Goal: Task Accomplishment & Management: Complete application form

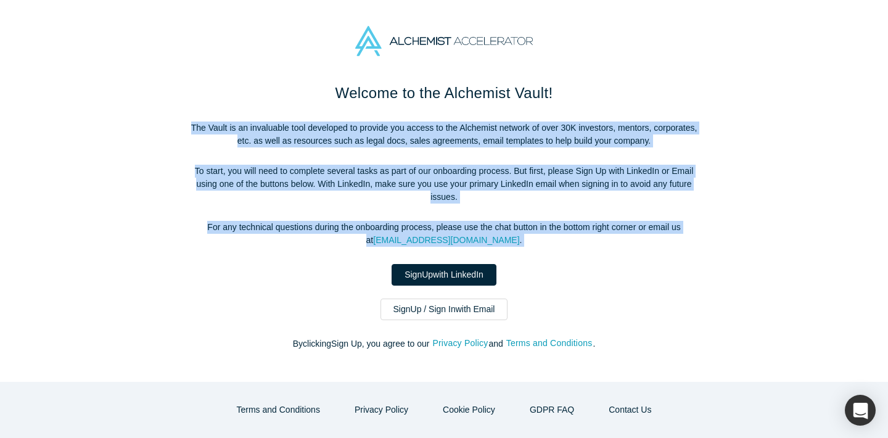
click at [440, 117] on div "Welcome to the Alchemist Vault! The Vault is an invaluable tool developed to pr…" at bounding box center [444, 222] width 518 height 281
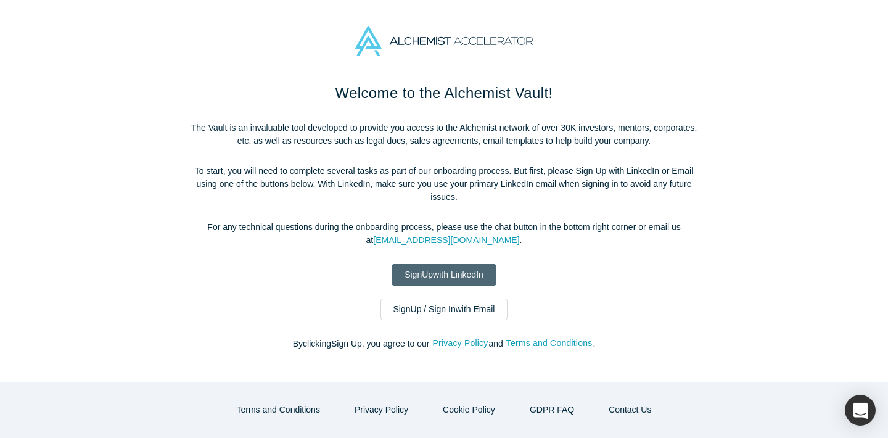
click at [435, 276] on link "Sign Up with LinkedIn" at bounding box center [444, 275] width 105 height 22
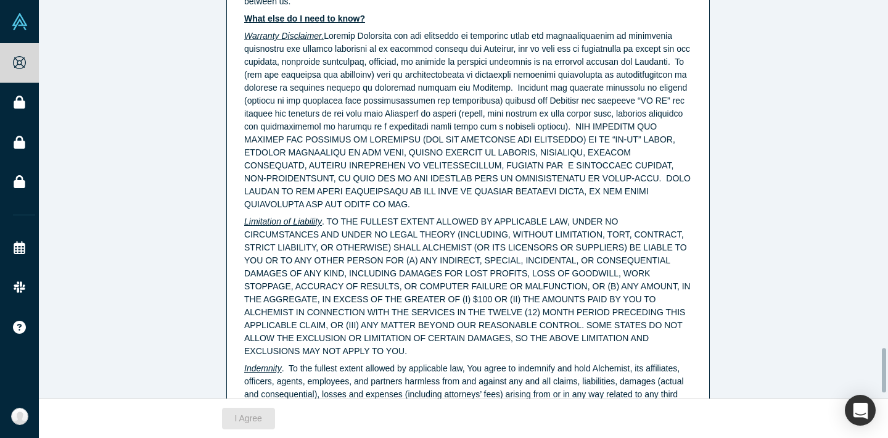
scroll to position [3181, 0]
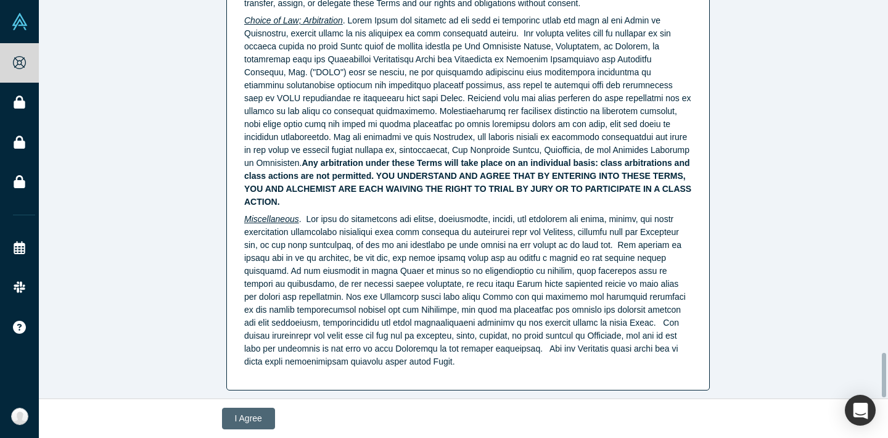
click at [258, 411] on button "I Agree" at bounding box center [248, 419] width 53 height 22
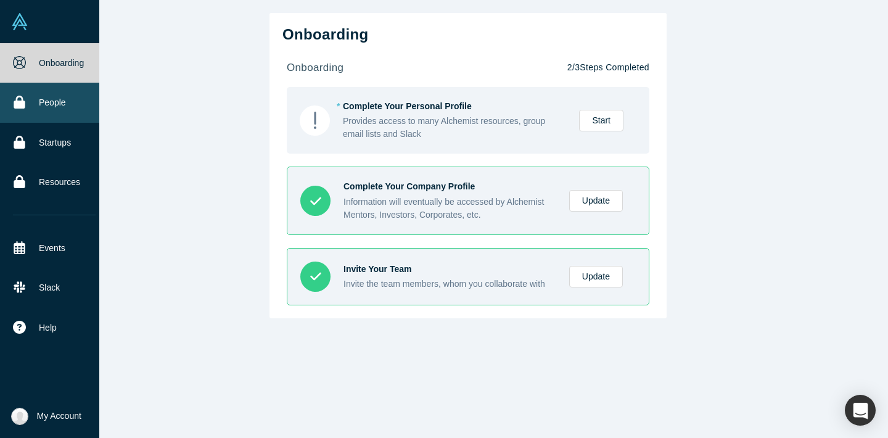
click at [39, 107] on link "People" at bounding box center [54, 102] width 109 height 39
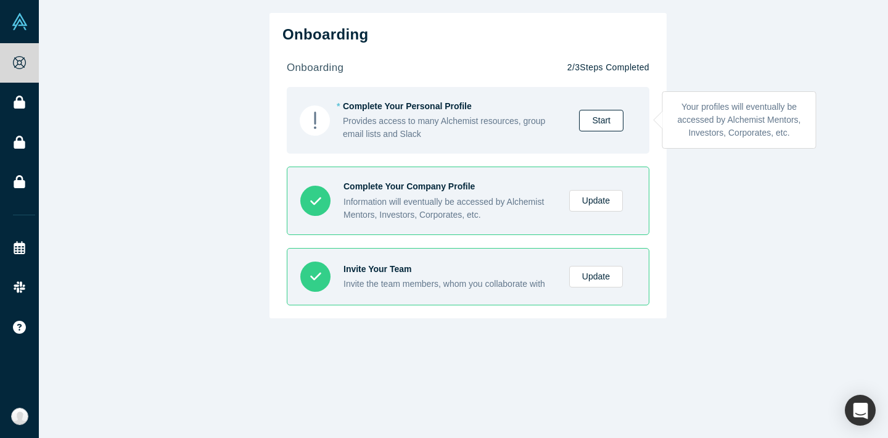
click at [585, 113] on link "Start" at bounding box center [601, 121] width 44 height 22
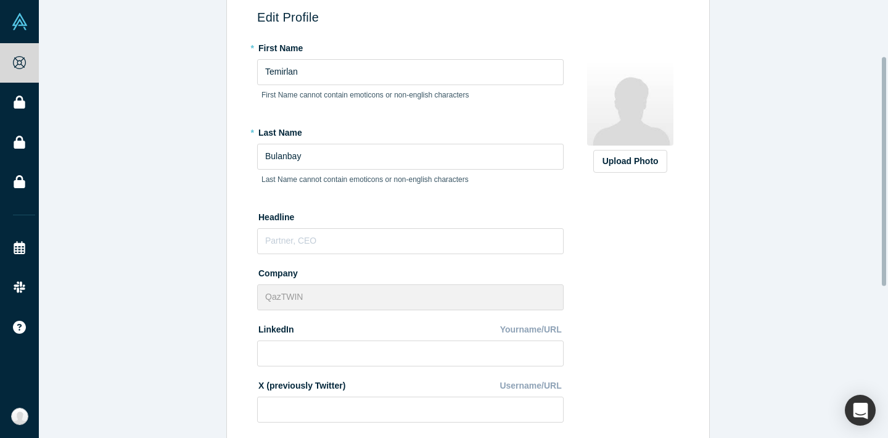
scroll to position [107, 0]
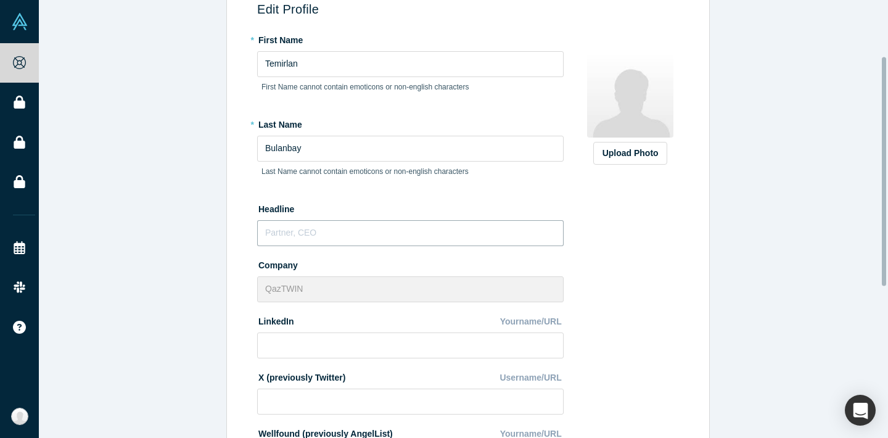
click at [399, 230] on input "text" at bounding box center [410, 233] width 306 height 26
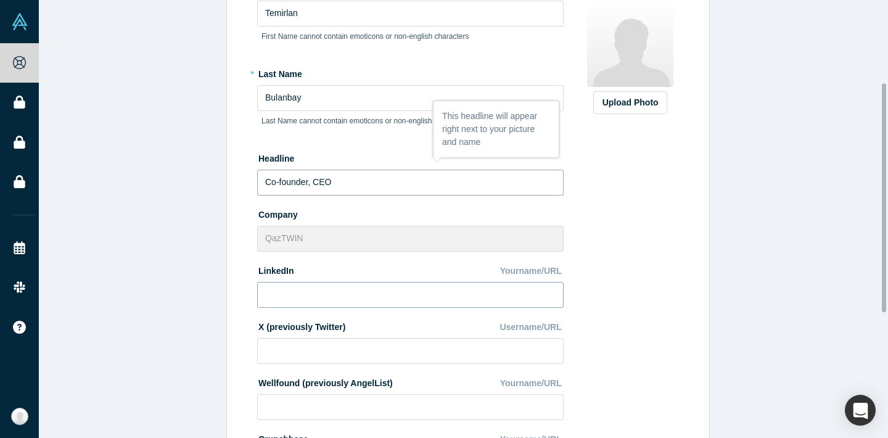
type input "Co-founder, CEO"
click at [339, 293] on input at bounding box center [410, 295] width 306 height 26
paste input "www.linkedin.com/in/temirlanbulanbay"
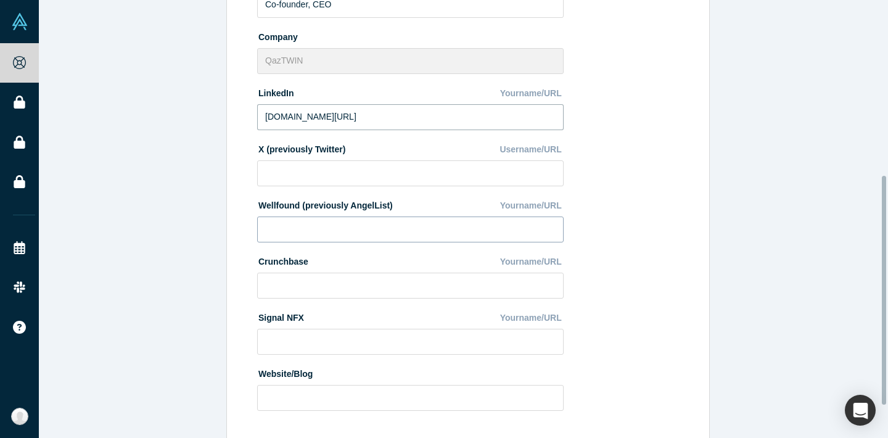
scroll to position [397, 0]
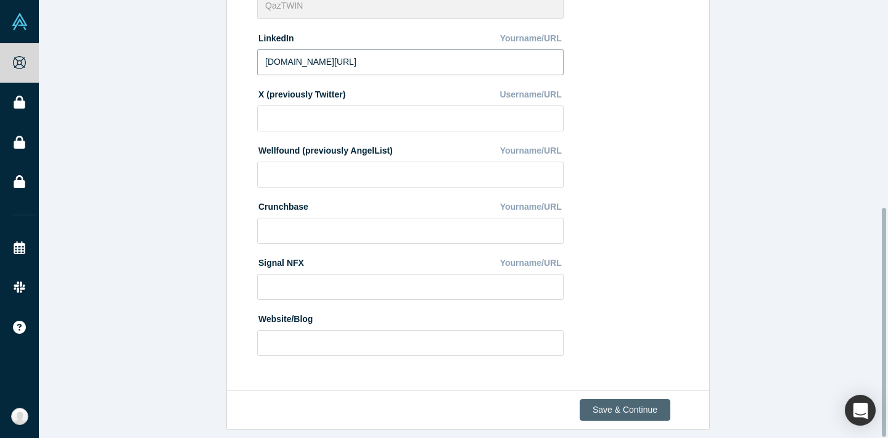
type input "www.linkedin.com/in/temirlanbulanbay"
click at [617, 408] on button "Save & Continue" at bounding box center [625, 410] width 91 height 22
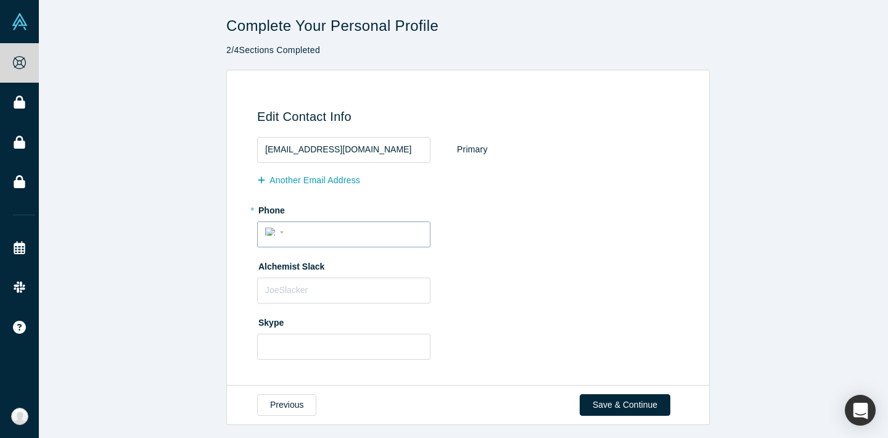
scroll to position [3, 0]
click at [257, 228] on div "International Afghanistan Åland Islands Albania Algeria American Samoa Andorra …" at bounding box center [343, 234] width 173 height 26
click at [265, 228] on select "International Afghanistan Åland Islands Albania Algeria American Samoa Andorra …" at bounding box center [276, 232] width 22 height 18
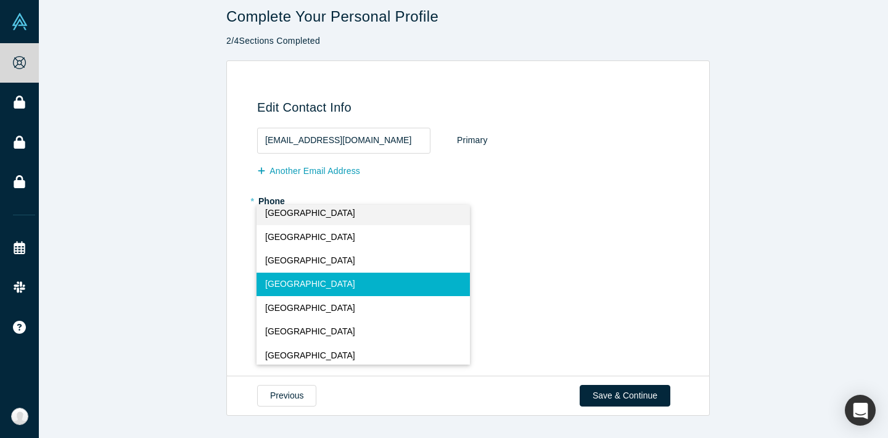
scroll to position [2681, 0]
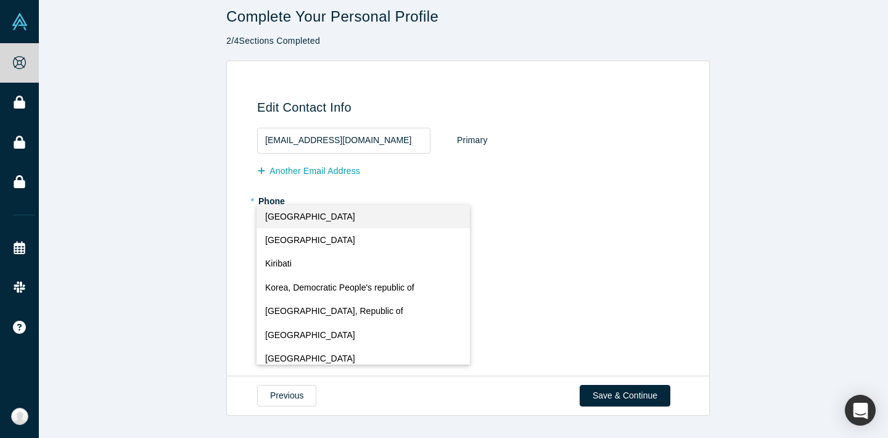
click at [313, 218] on button "Kazakhstan" at bounding box center [364, 216] width 214 height 23
select select "KZ"
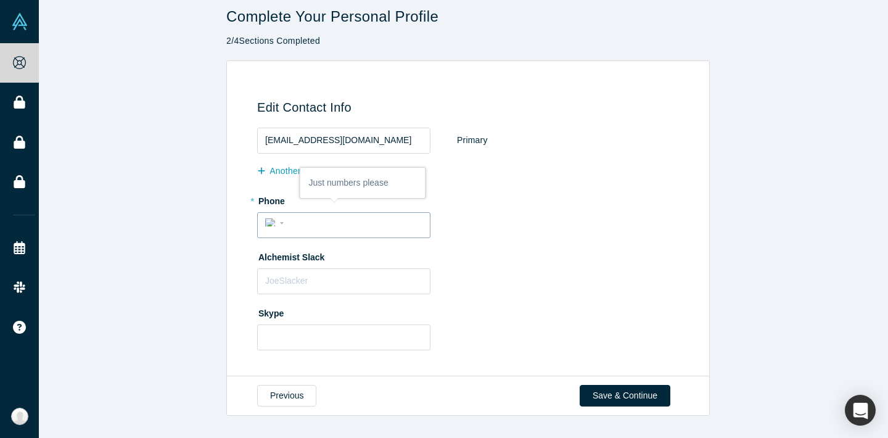
type input "+"
select select "Country"
click at [277, 215] on select "International Afghanistan Åland Islands Albania Algeria American Samoa Andorra …" at bounding box center [276, 222] width 23 height 18
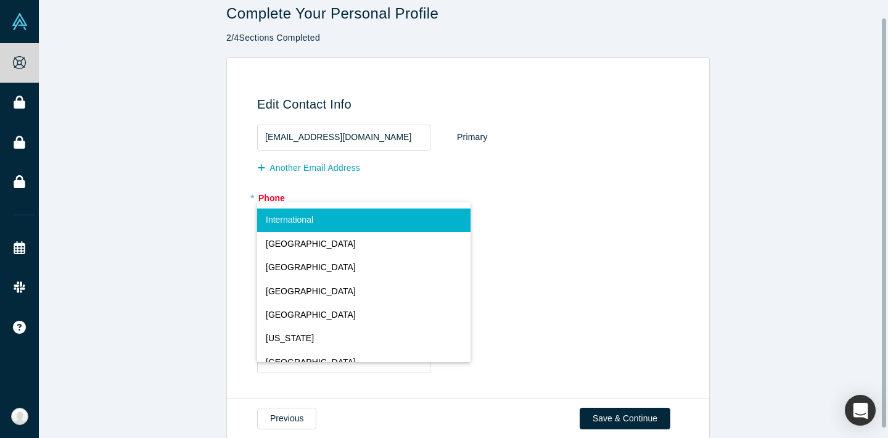
scroll to position [29, 0]
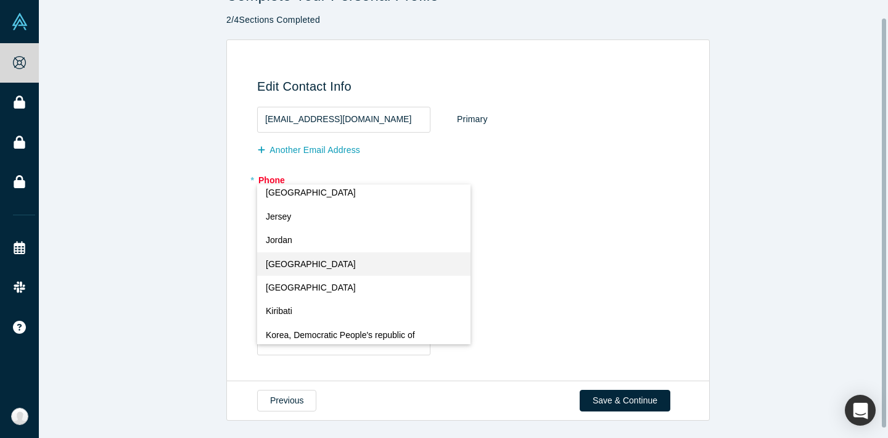
click at [320, 252] on button "Kazakhstan" at bounding box center [364, 263] width 214 height 23
select select "KZ"
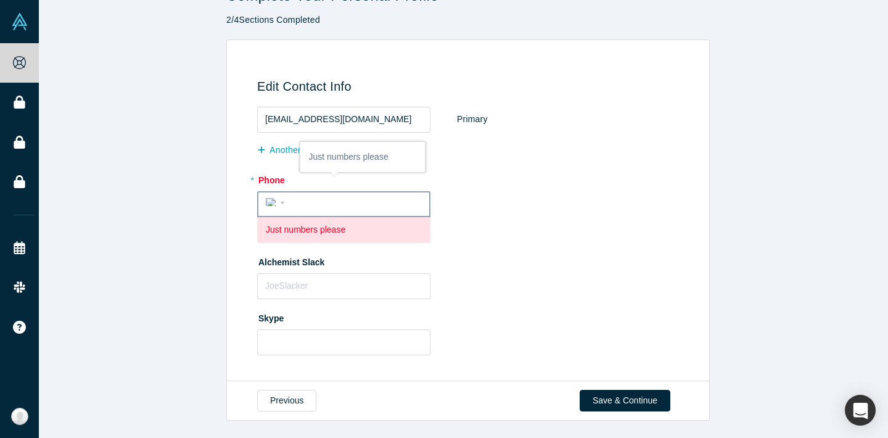
click at [335, 194] on input "tel" at bounding box center [355, 203] width 134 height 18
type input "+"
select select "Country"
type input "+7"
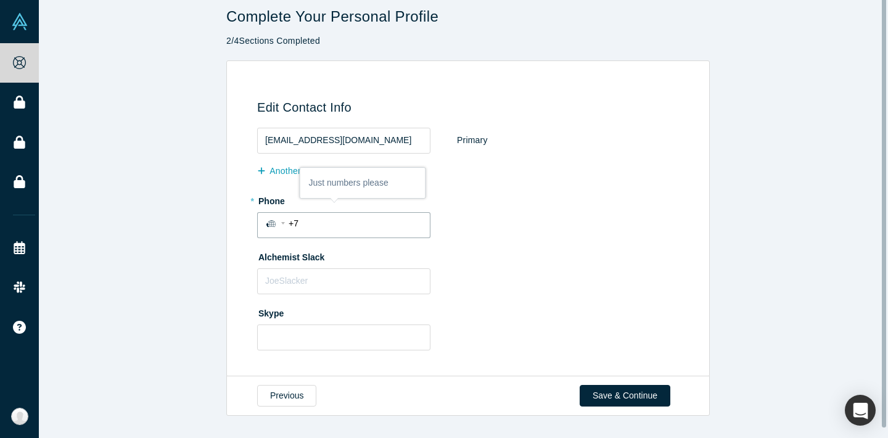
select select "KZ"
type input "+7 777 375 3014"
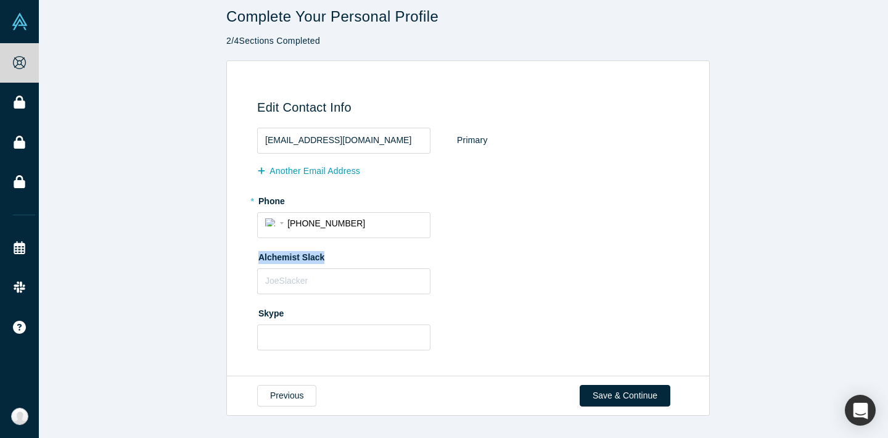
drag, startPoint x: 265, startPoint y: 255, endPoint x: 337, endPoint y: 251, distance: 71.6
click at [337, 251] on div "Edit Contact Info t.bulanbay@kazscanservice.com Primary Another Email Address *…" at bounding box center [465, 222] width 469 height 289
copy label "Alchemist Slack"
click at [556, 204] on div "* Phone International Afghanistan Åland Islands Albania Algeria American Samoa …" at bounding box center [470, 214] width 426 height 47
click at [874, 83] on div "Edit Contact Info t.bulanbay@kazscanservice.com Primary Another Email Address *…" at bounding box center [468, 218] width 858 height 316
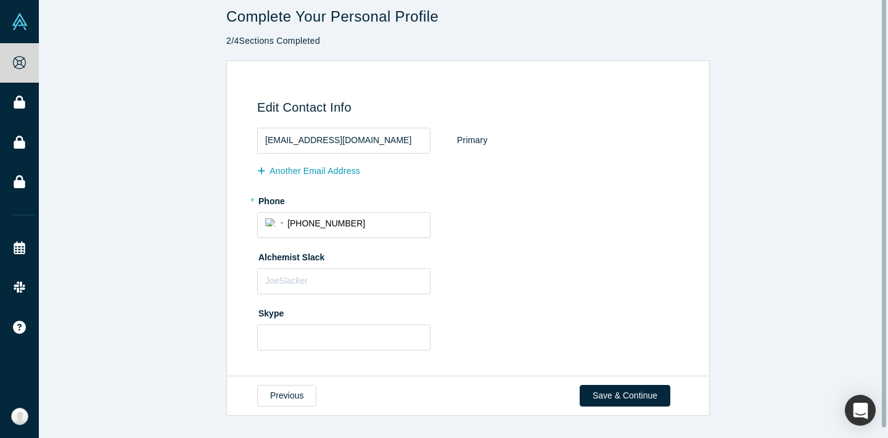
click at [870, 95] on div "Edit Contact Info t.bulanbay@kazscanservice.com Primary Another Email Address *…" at bounding box center [468, 218] width 858 height 316
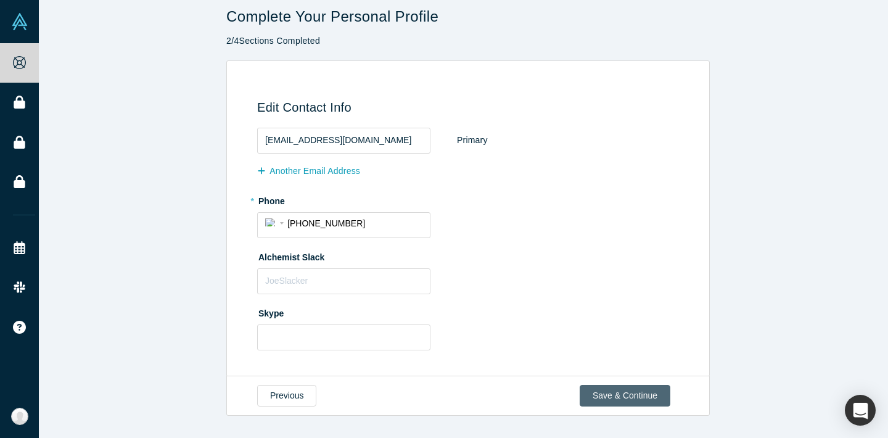
click at [647, 395] on button "Save & Continue" at bounding box center [625, 396] width 91 height 22
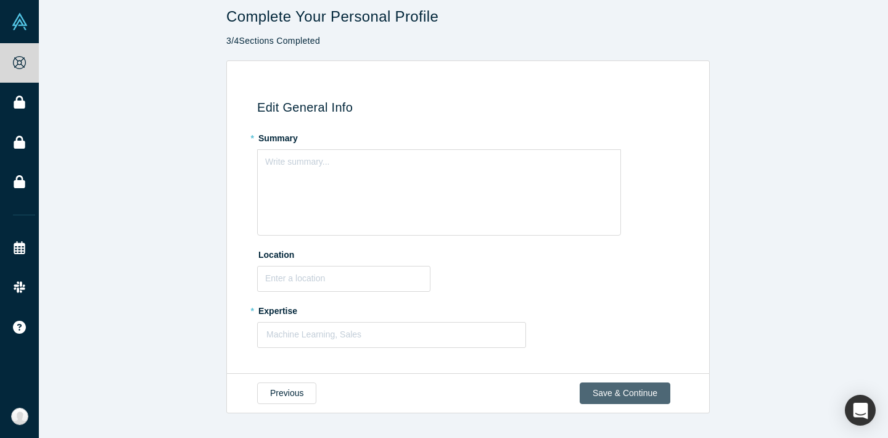
scroll to position [0, 0]
click at [441, 176] on div "Write summary..." at bounding box center [439, 192] width 364 height 86
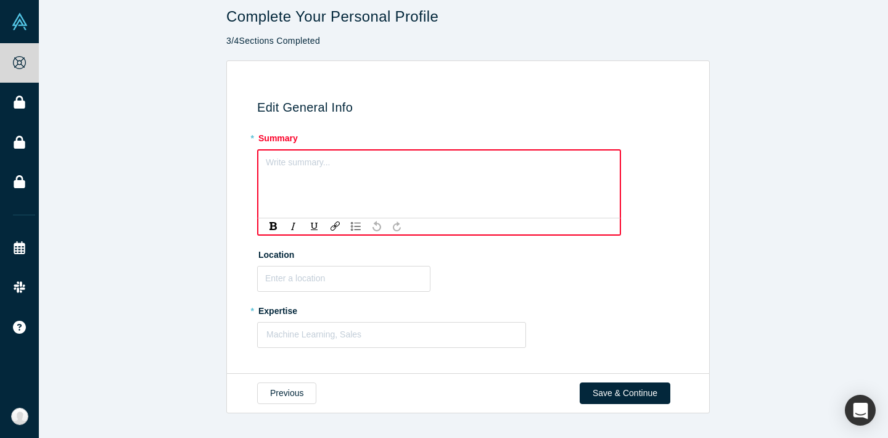
click at [713, 158] on div "Edit General Info * Summary Write summary... Location * Expertise Machine Learn…" at bounding box center [468, 217] width 858 height 314
click at [460, 184] on div "Write summary..." at bounding box center [439, 192] width 364 height 86
click at [454, 173] on div "Write summary..." at bounding box center [439, 192] width 364 height 86
click at [338, 174] on div "Write summary..." at bounding box center [439, 192] width 364 height 86
click at [307, 162] on div "rdw-editor" at bounding box center [439, 160] width 346 height 13
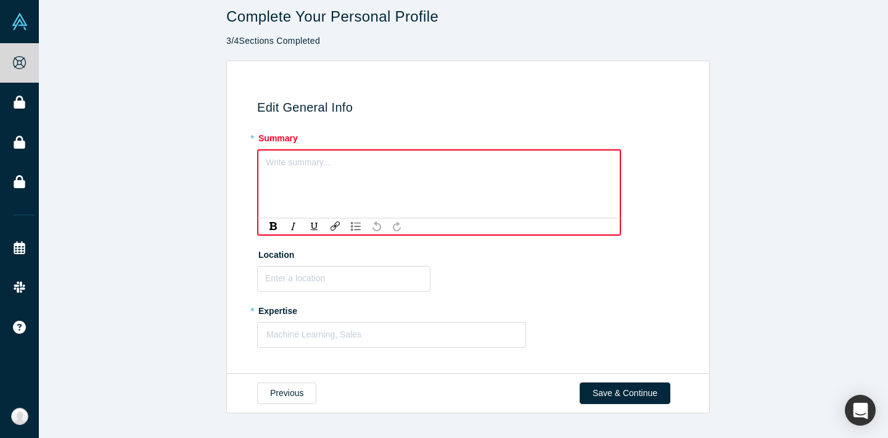
click at [306, 161] on div "rdw-editor" at bounding box center [439, 160] width 346 height 13
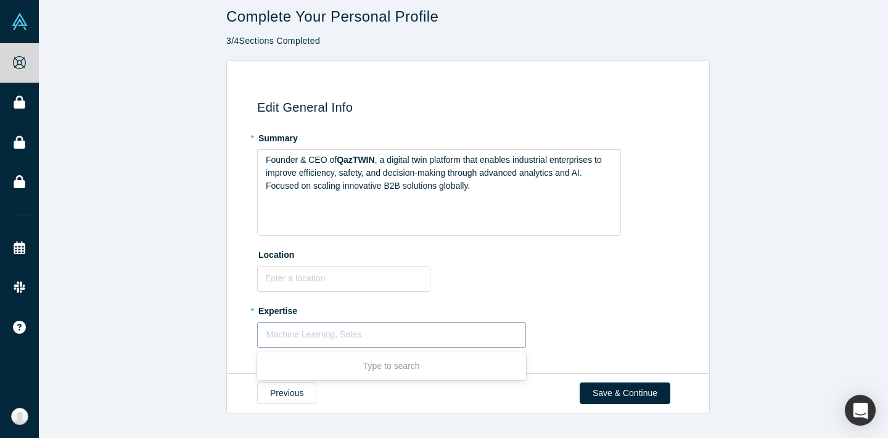
click at [370, 332] on div at bounding box center [391, 334] width 250 height 15
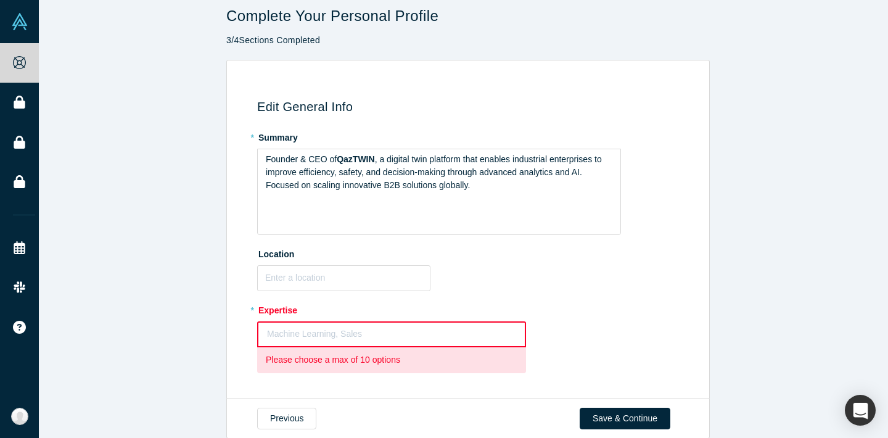
click at [659, 317] on div "* Expertise Machine Learning, Sales To pick up a draggable item, press the spac…" at bounding box center [470, 336] width 426 height 73
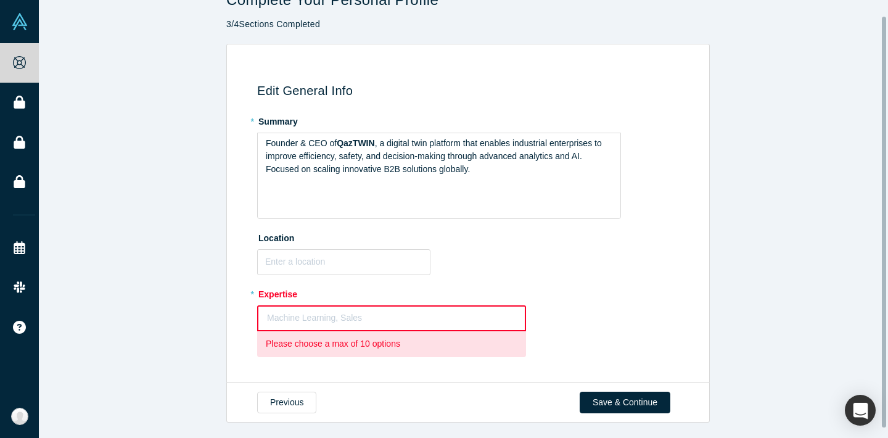
scroll to position [27, 0]
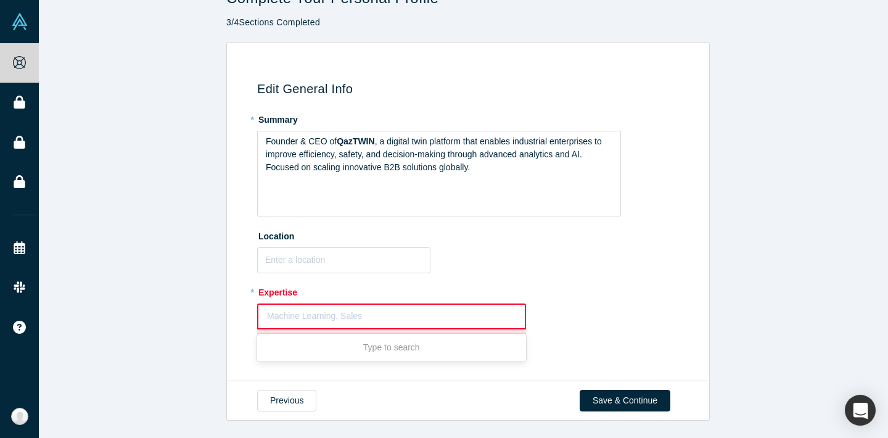
click at [385, 308] on div at bounding box center [391, 315] width 249 height 15
click at [697, 308] on div "Edit General Info * Summary Founder & CEO of QazTWIN , a digital twin platform …" at bounding box center [467, 212] width 483 height 340
click at [399, 303] on div "Machine Learning, Sales" at bounding box center [391, 316] width 269 height 26
paste input "Business Development (B2B/B2G), Enterprise Sales, Fundraising & Venture Capital"
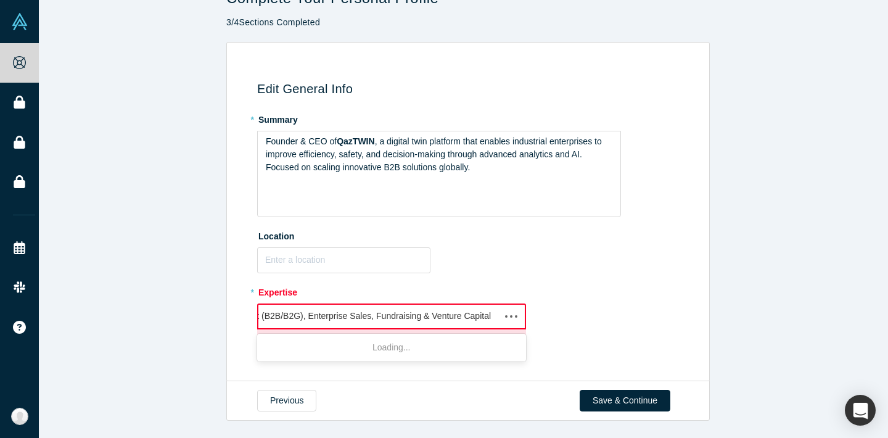
type input "Business Development (B2B/B2G), Enterprise Sales, Fundraising & Venture Capital"
click at [721, 280] on div "Edit General Info * Summary Founder & CEO of QazTWIN , a digital twin platform …" at bounding box center [468, 212] width 858 height 340
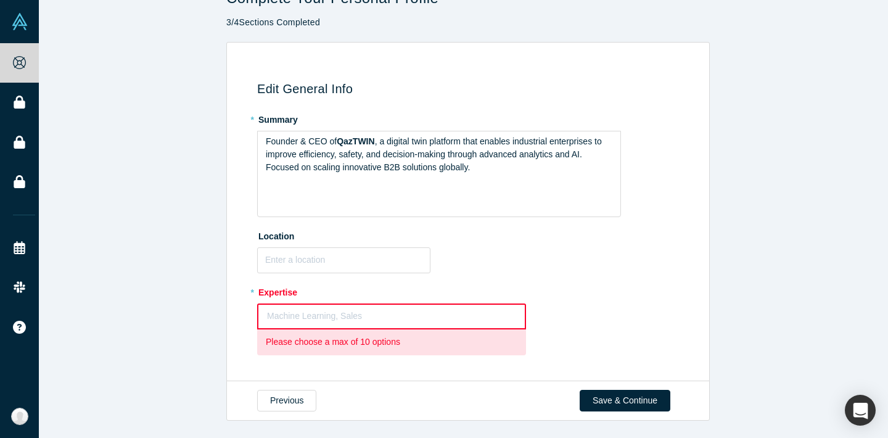
click at [459, 308] on div at bounding box center [391, 315] width 249 height 15
paste input "Business Development (B2B/B2G), Enterprise Sales, Fundraising & Venture Capital"
type input "Business Development (B2B/B2G), Enterprise Sales, Fundraising & Venture Capital"
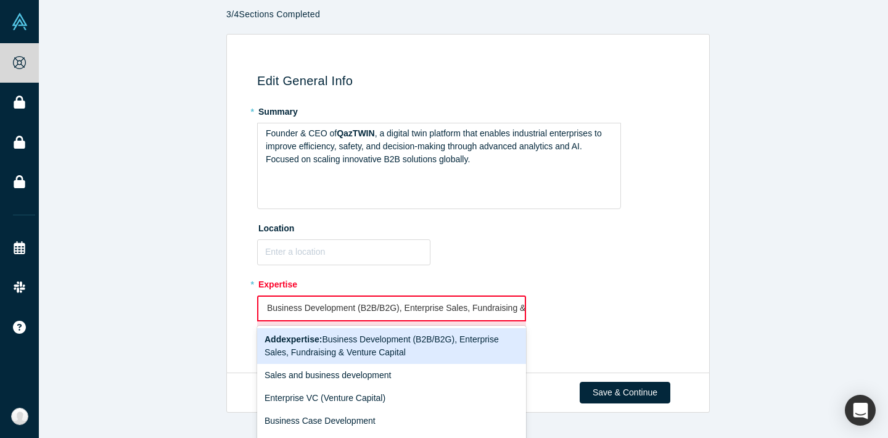
scroll to position [0, 72]
click at [460, 340] on span "Add expertise : Business Development (B2B/B2G), Enterprise Sales, Fundraising &…" at bounding box center [382, 345] width 234 height 23
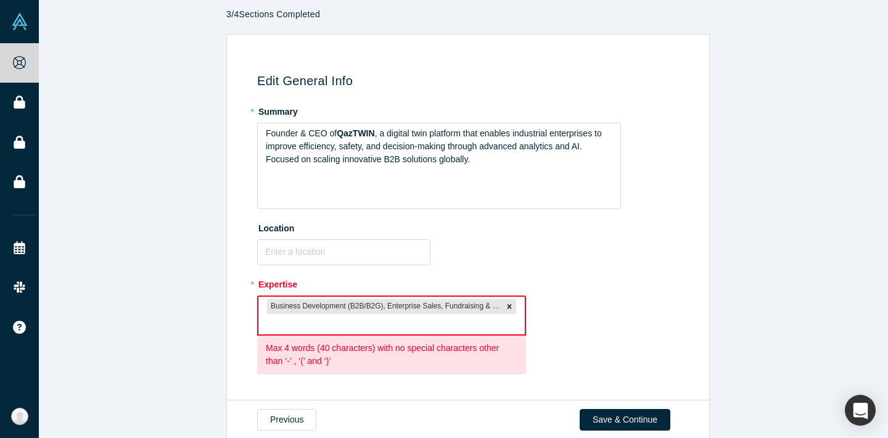
scroll to position [0, 0]
click at [631, 318] on div "* Expertise option Business Development (B2B/B2G), Enterprise Sales, Fundraisin…" at bounding box center [470, 324] width 426 height 101
click at [505, 303] on icon "Remove Business Development (B2B/B2G), Enterprise Sales, Fundraising & Venture …" at bounding box center [509, 306] width 9 height 9
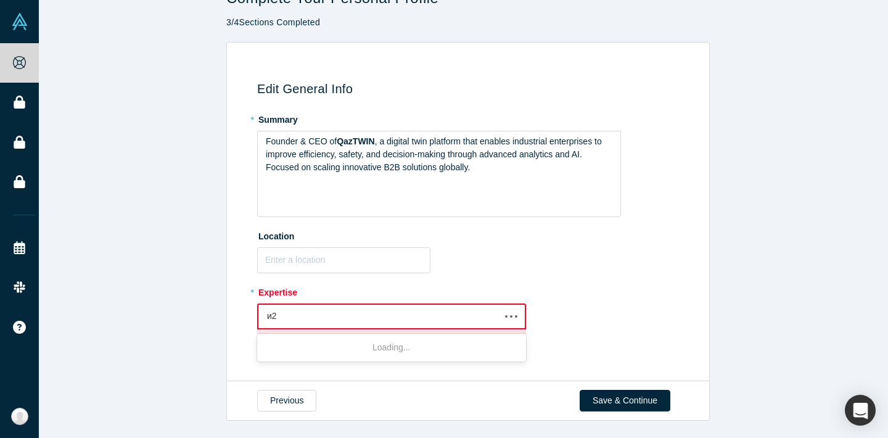
type input "и"
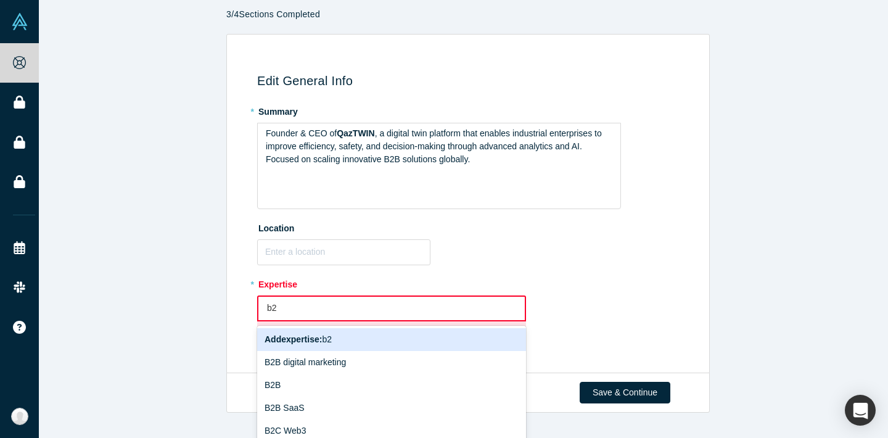
type input "b2b"
click at [306, 337] on div "B2B" at bounding box center [391, 339] width 269 height 23
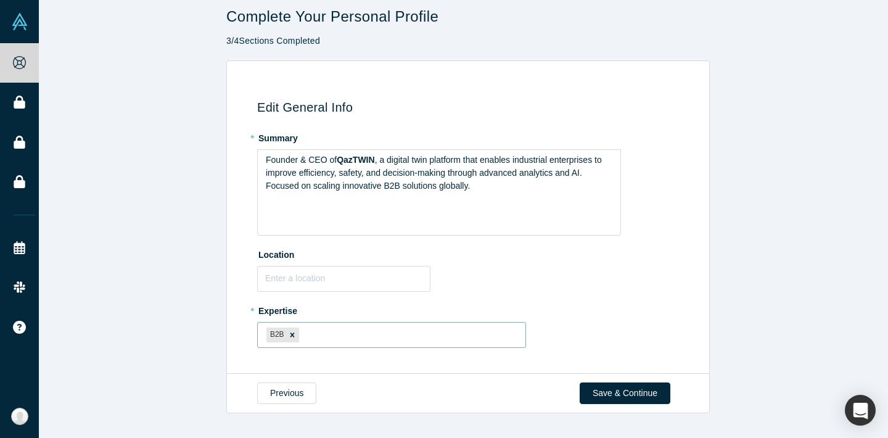
scroll to position [1, 0]
click at [289, 334] on icon "Remove B2B" at bounding box center [292, 335] width 9 height 9
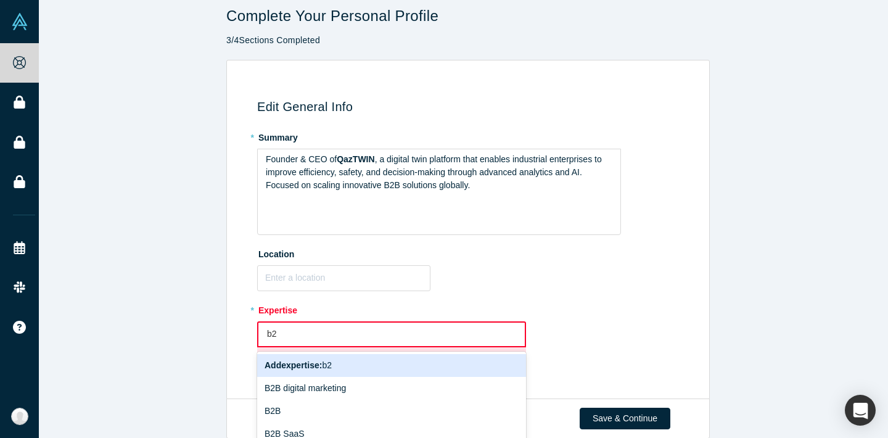
type input "b2b"
click at [304, 363] on div "B2B" at bounding box center [391, 365] width 269 height 23
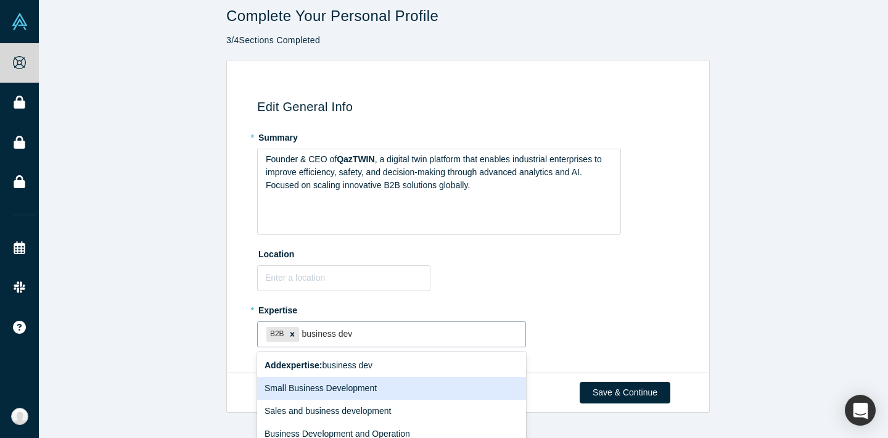
type input "business de"
click at [387, 387] on div "Business Development and Operation" at bounding box center [391, 388] width 269 height 23
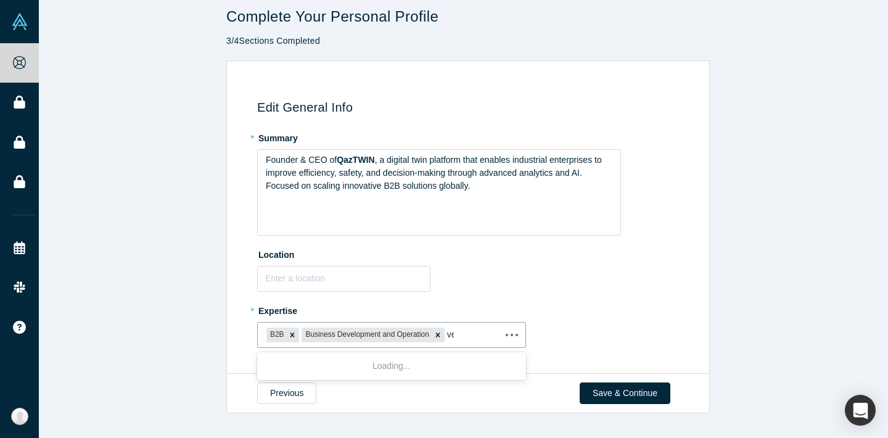
type input "v"
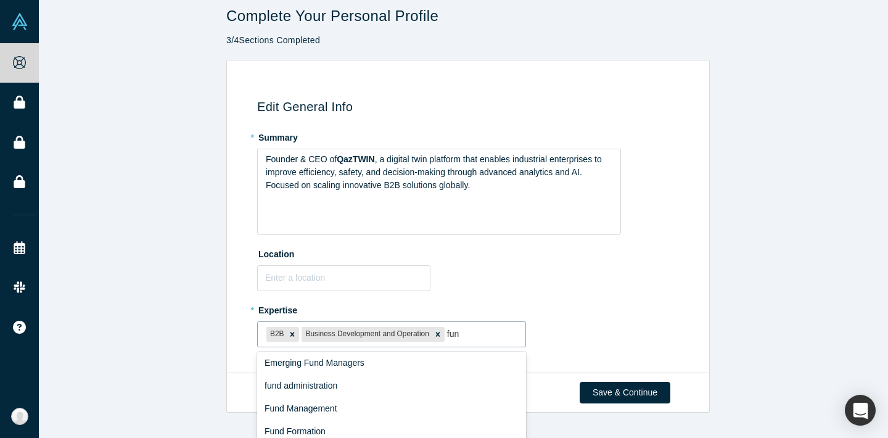
scroll to position [0, 0]
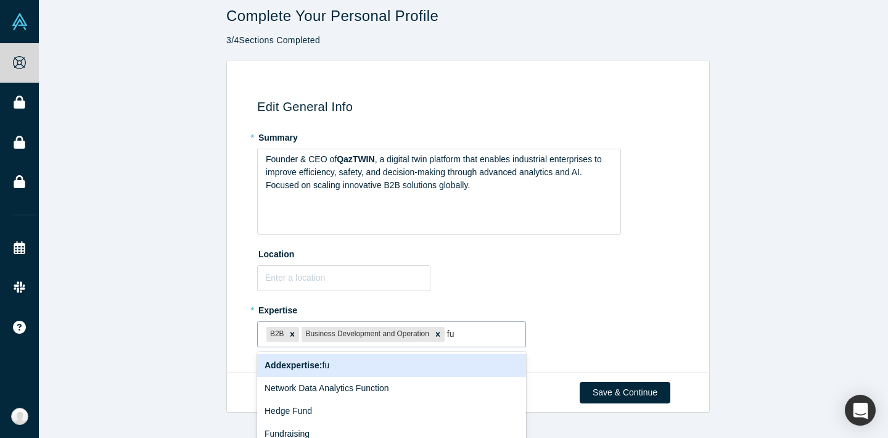
type input "f"
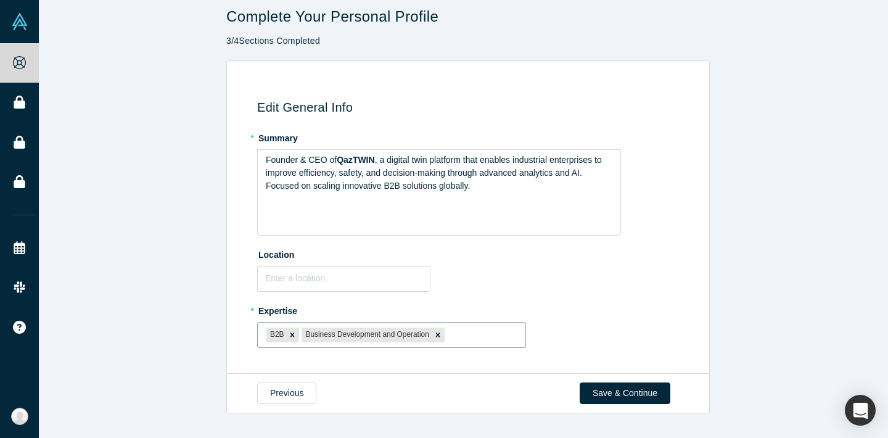
click at [593, 405] on div "Previous Save & Continue" at bounding box center [467, 393] width 483 height 40
click at [596, 397] on button "Save & Continue" at bounding box center [625, 393] width 91 height 22
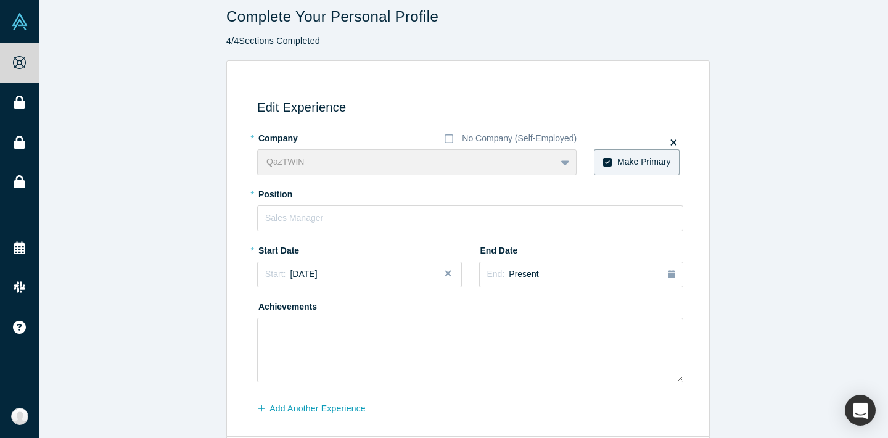
click at [416, 170] on div "QazTWIN To pick up a draggable item, press the space bar. While dragging, use t…" at bounding box center [416, 162] width 319 height 26
click at [408, 216] on input "text" at bounding box center [470, 218] width 426 height 26
type input "CEO"
click at [394, 274] on div "Start: September 2025" at bounding box center [359, 274] width 189 height 13
click at [329, 362] on div "Aug" at bounding box center [324, 365] width 39 height 13
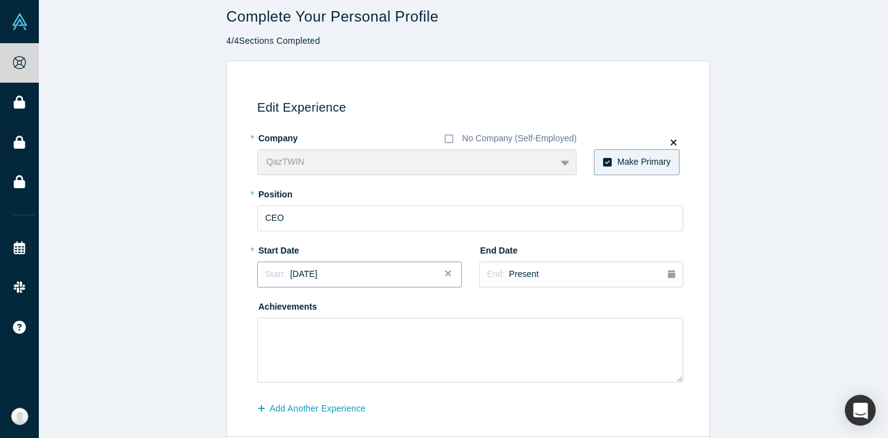
click at [396, 276] on div "Start: August 2025" at bounding box center [359, 274] width 189 height 13
click at [305, 305] on div "2025" at bounding box center [324, 310] width 134 height 26
click at [313, 306] on div "2025" at bounding box center [324, 310] width 134 height 26
click at [269, 306] on div "2025" at bounding box center [324, 310] width 134 height 26
click at [264, 305] on button "Previous Year" at bounding box center [262, 309] width 12 height 12
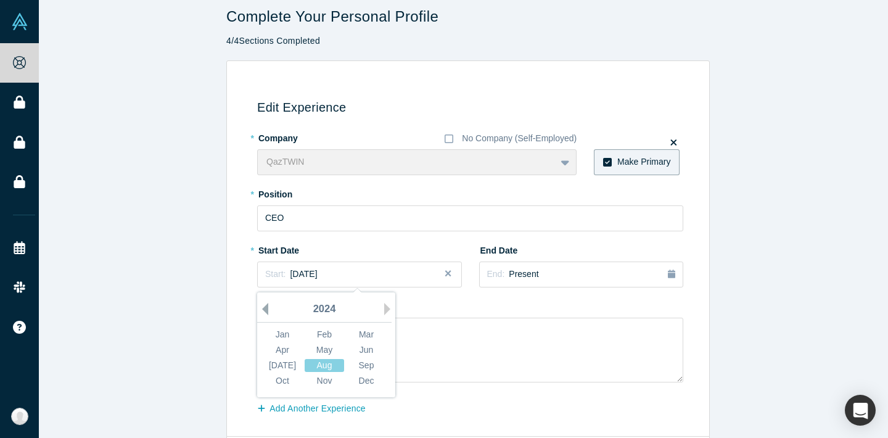
click at [264, 305] on button "Previous Year" at bounding box center [262, 309] width 12 height 12
click at [384, 308] on button "Next Year" at bounding box center [390, 309] width 12 height 12
click at [333, 363] on div "Aug" at bounding box center [324, 365] width 39 height 13
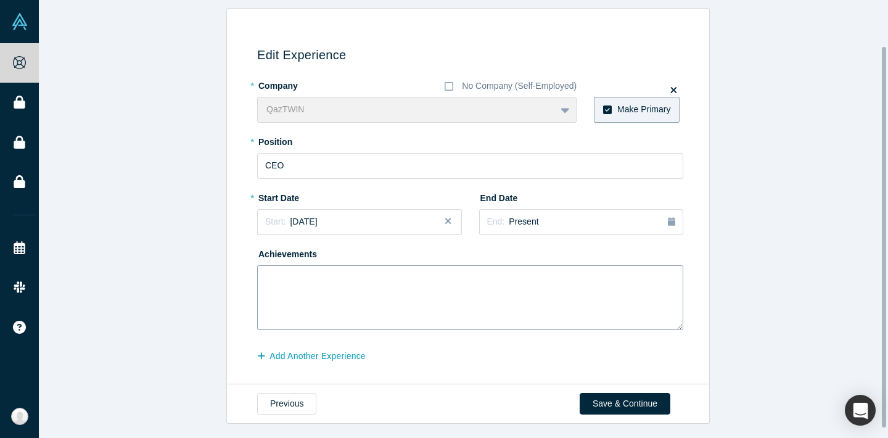
scroll to position [64, 0]
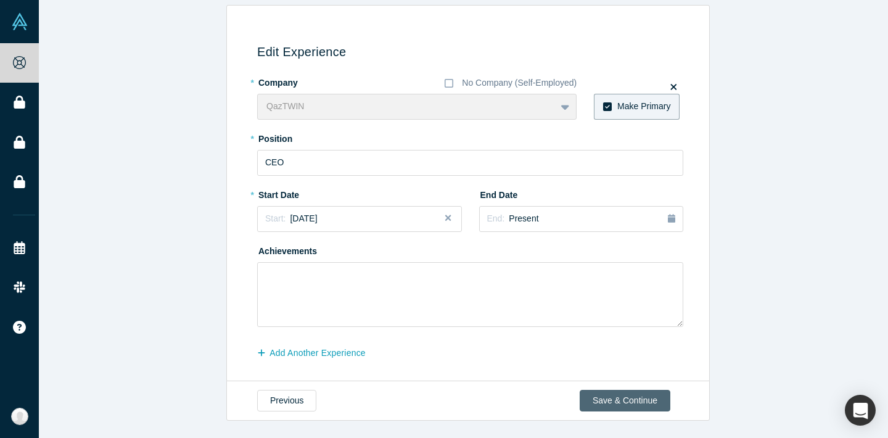
click at [596, 394] on button "Save & Continue" at bounding box center [625, 401] width 91 height 22
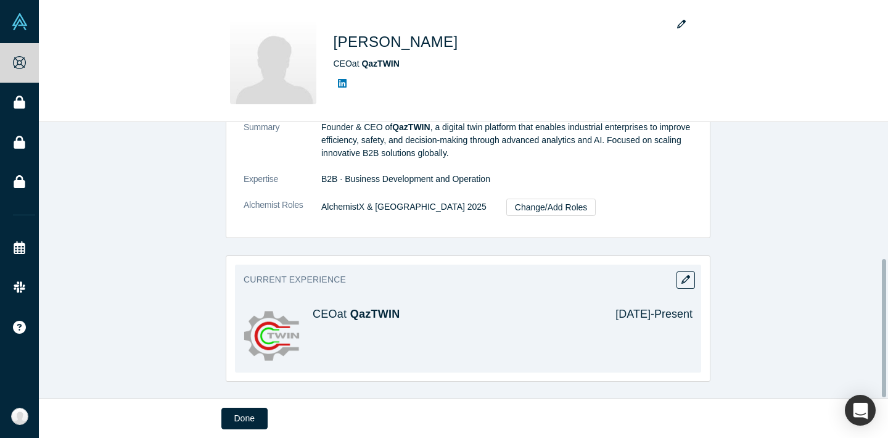
scroll to position [273, 0]
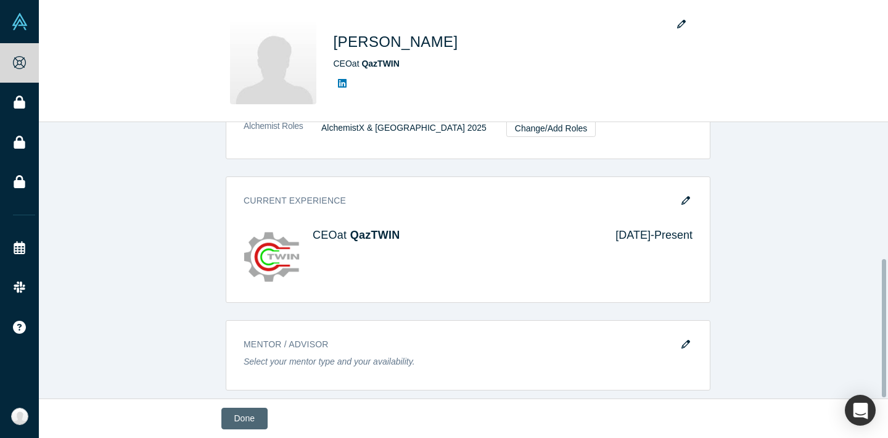
click at [257, 414] on button "Done" at bounding box center [244, 419] width 46 height 22
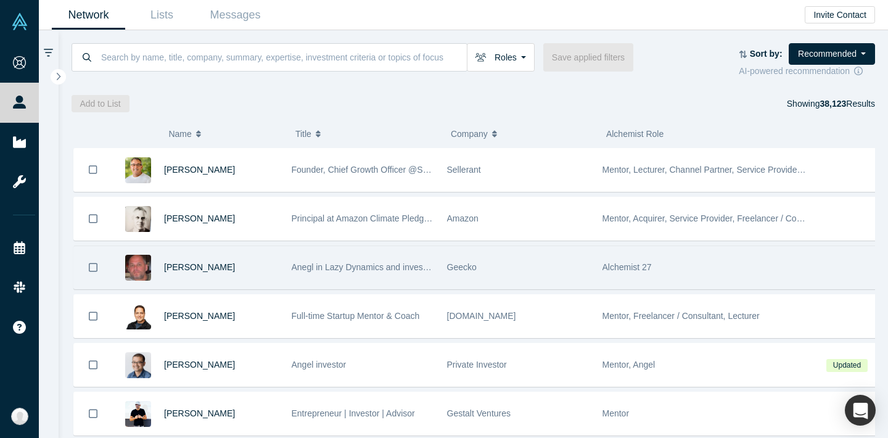
click at [96, 269] on icon "Bookmark" at bounding box center [93, 267] width 9 height 12
click at [96, 269] on icon "Bookmark" at bounding box center [93, 267] width 10 height 10
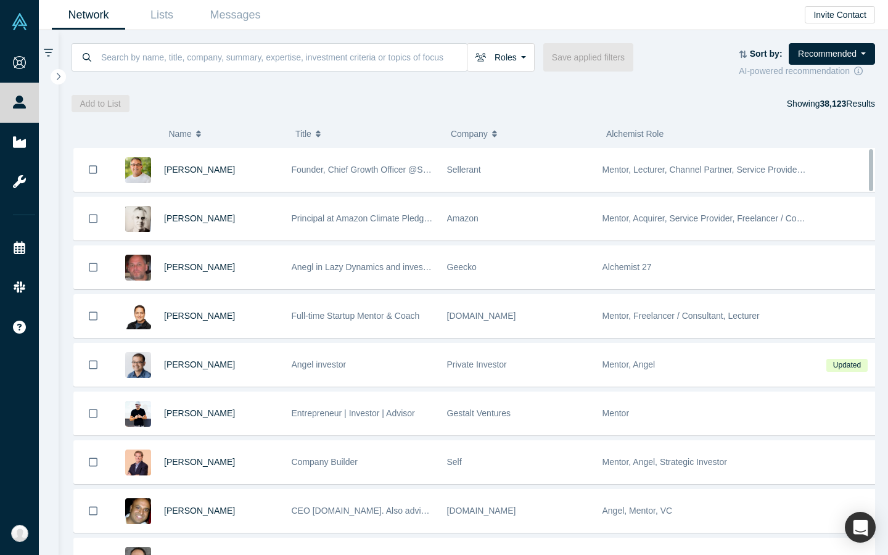
click at [310, 133] on span "Title" at bounding box center [303, 134] width 16 height 26
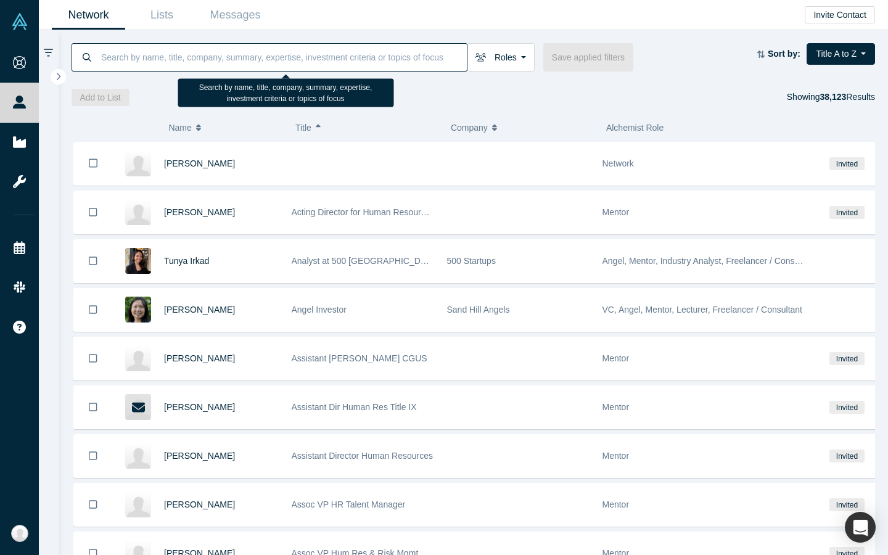
click at [298, 61] on input at bounding box center [283, 57] width 367 height 29
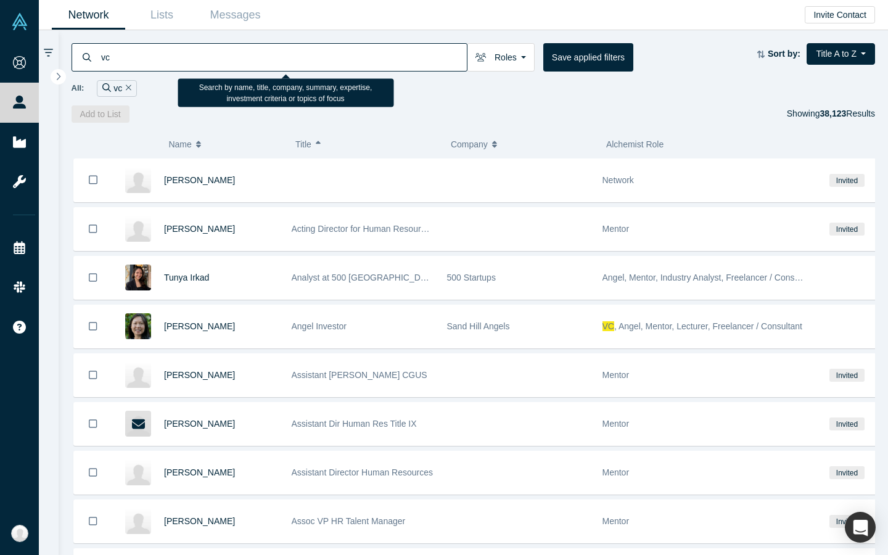
type input "vc"
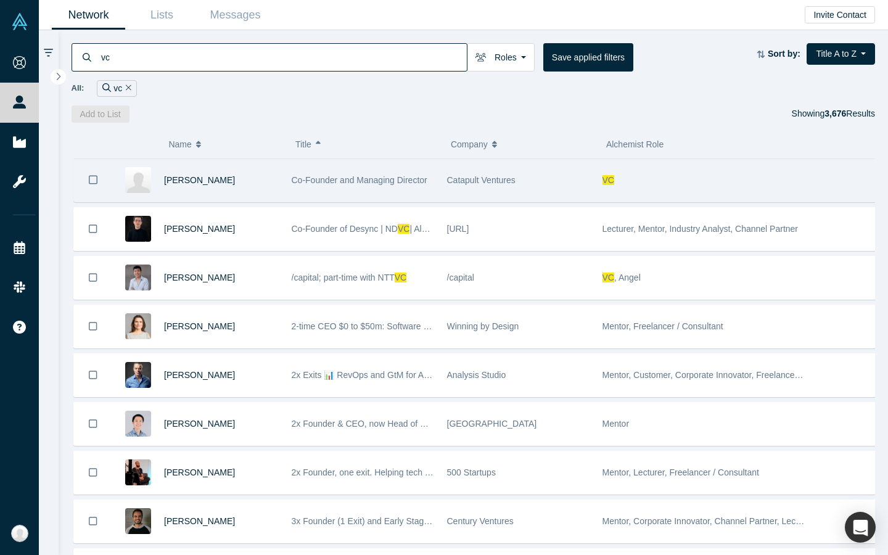
click at [184, 189] on div "Darren Liccardo" at bounding box center [221, 180] width 115 height 43
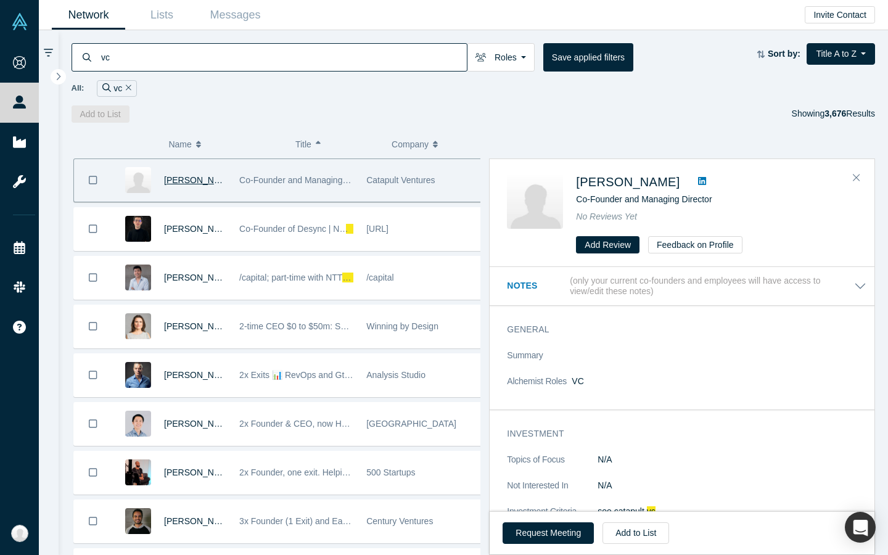
click at [186, 185] on span "Darren Liccardo" at bounding box center [199, 180] width 71 height 10
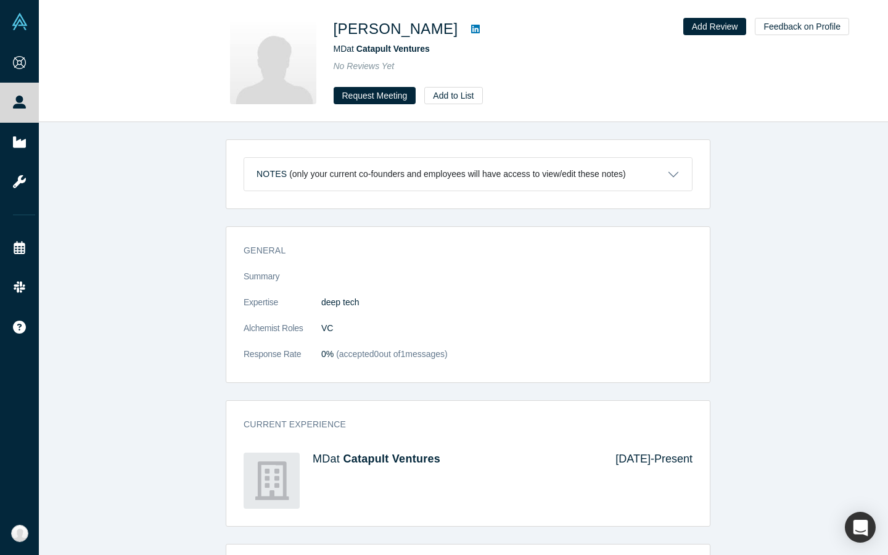
click at [471, 29] on icon at bounding box center [475, 29] width 9 height 10
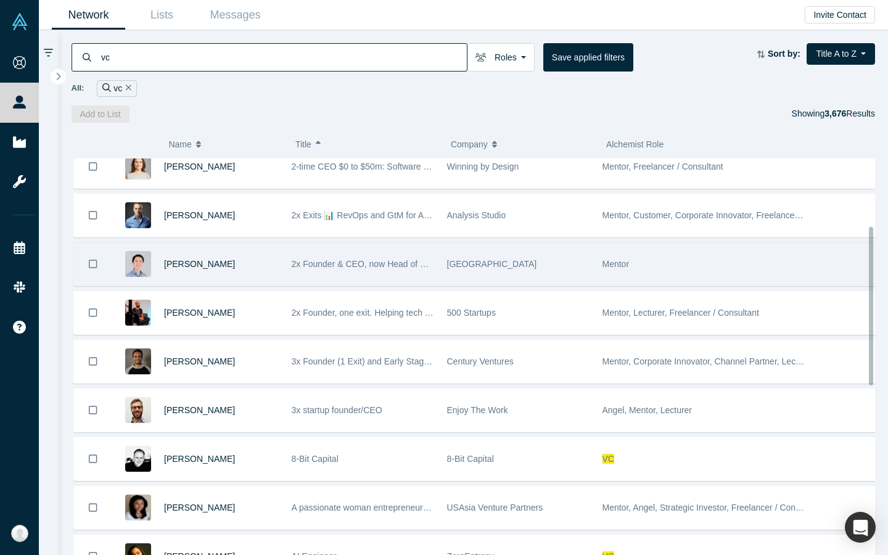
scroll to position [176, 0]
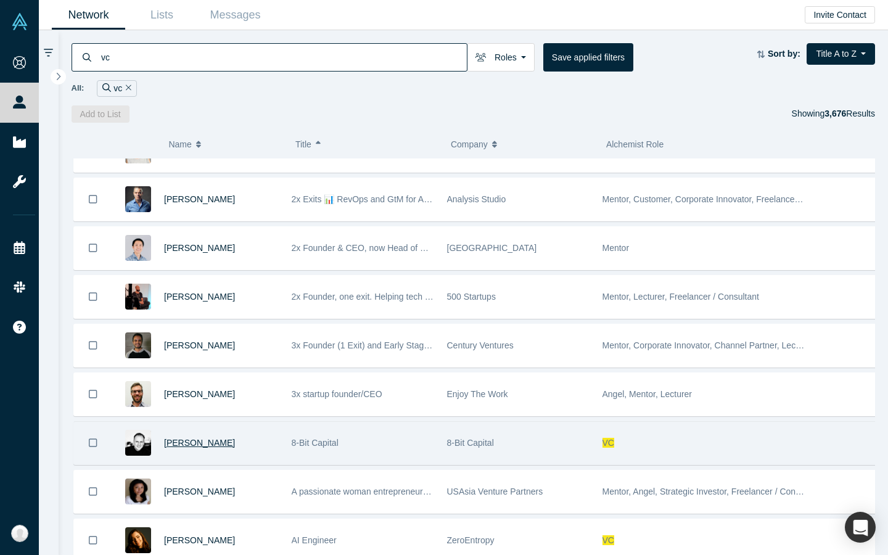
click at [184, 437] on span "Kent Lindstrom" at bounding box center [199, 443] width 71 height 10
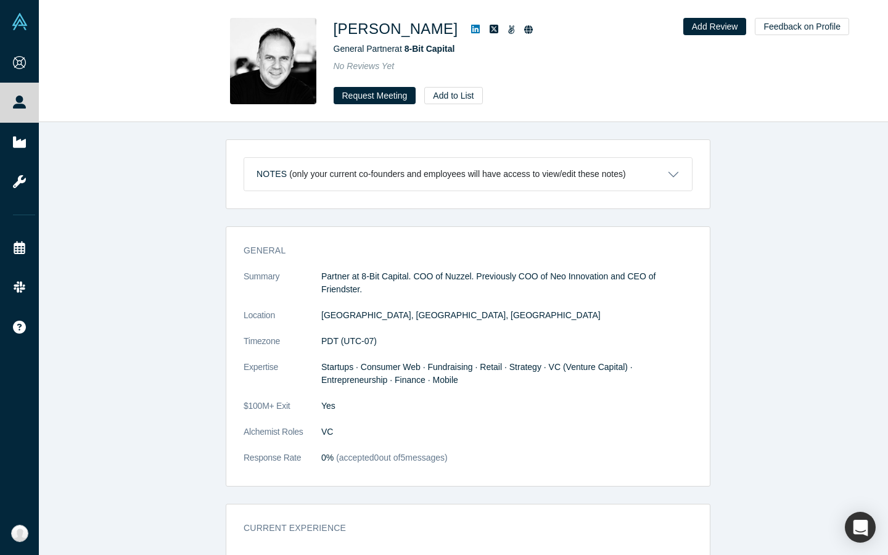
click at [471, 27] on icon at bounding box center [475, 29] width 9 height 9
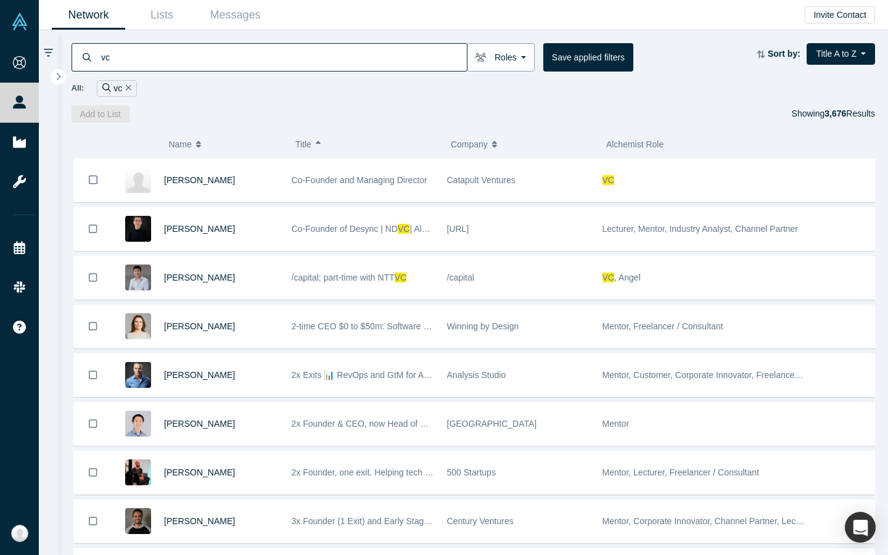
click at [512, 48] on button "Roles" at bounding box center [501, 57] width 68 height 28
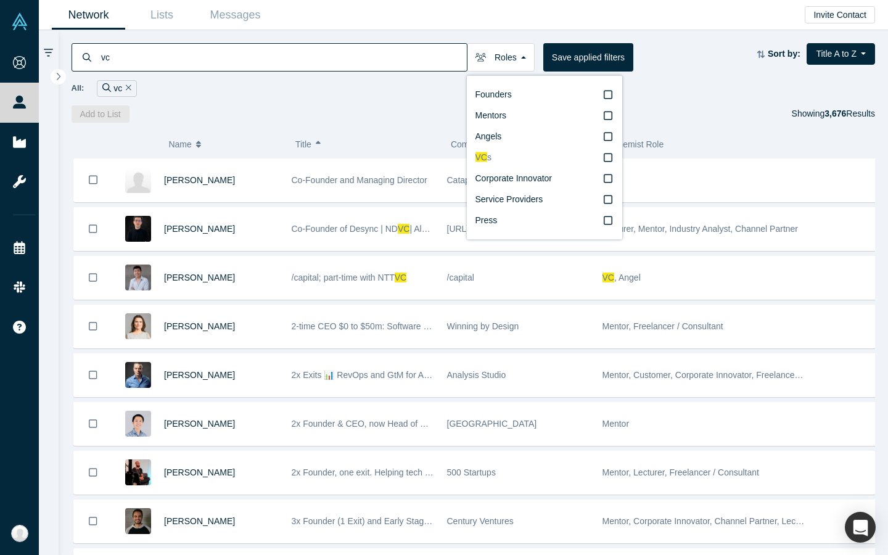
click at [609, 157] on icon at bounding box center [608, 157] width 9 height 10
click at [0, 0] on input "VC s" at bounding box center [0, 0] width 0 height 0
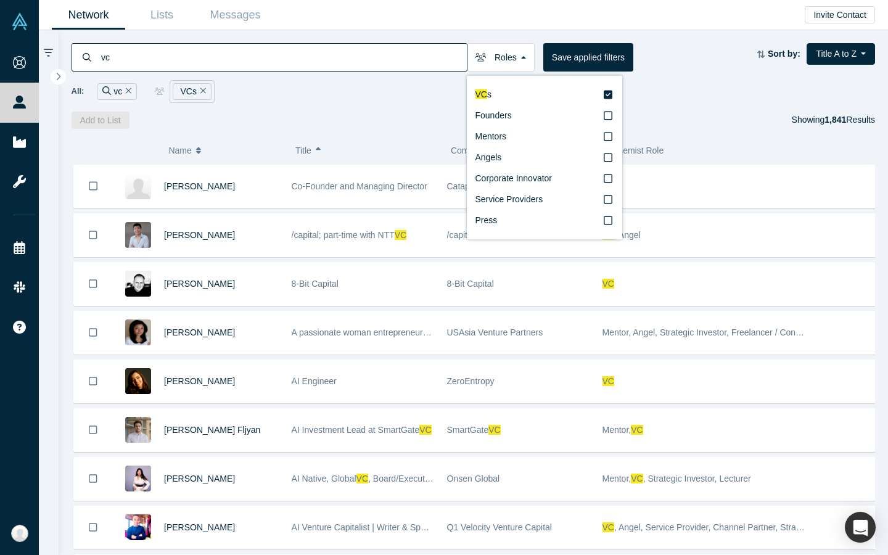
click at [734, 103] on div "All: vc VCs" at bounding box center [474, 91] width 804 height 23
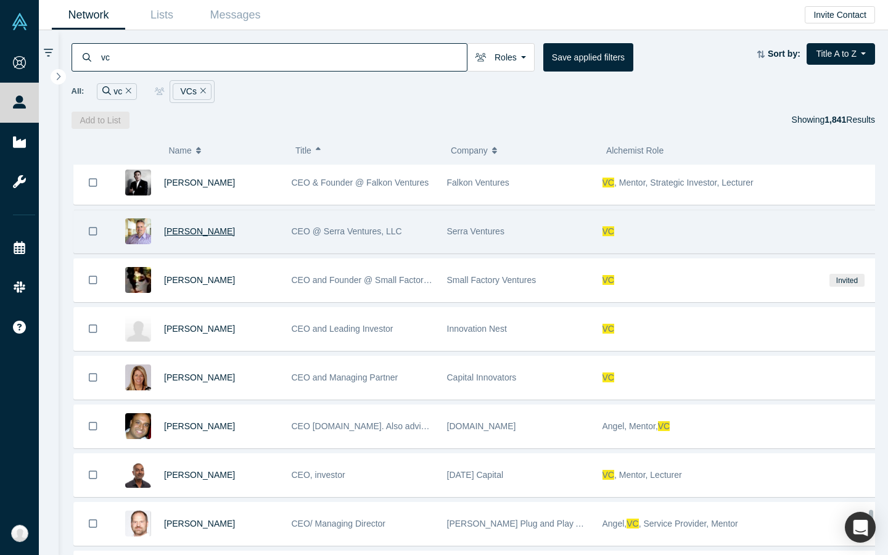
scroll to position [6108, 0]
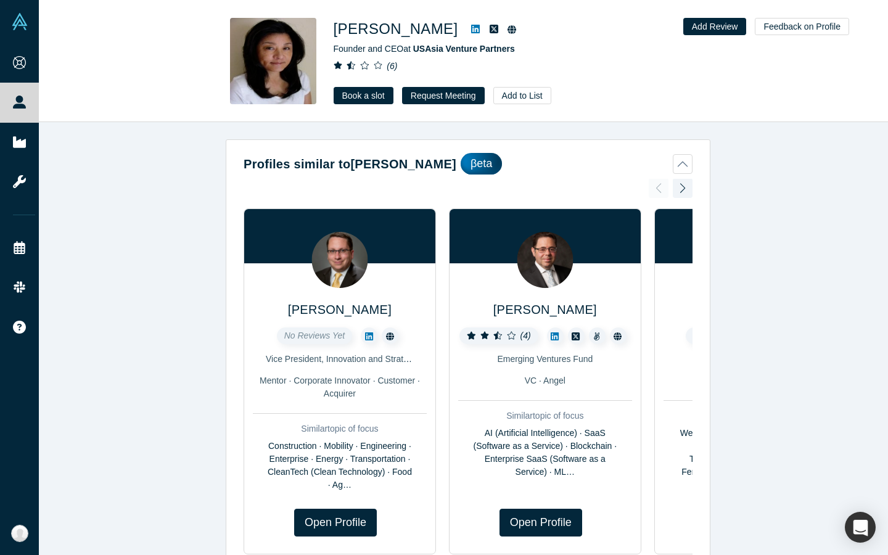
click at [471, 27] on icon at bounding box center [475, 29] width 9 height 9
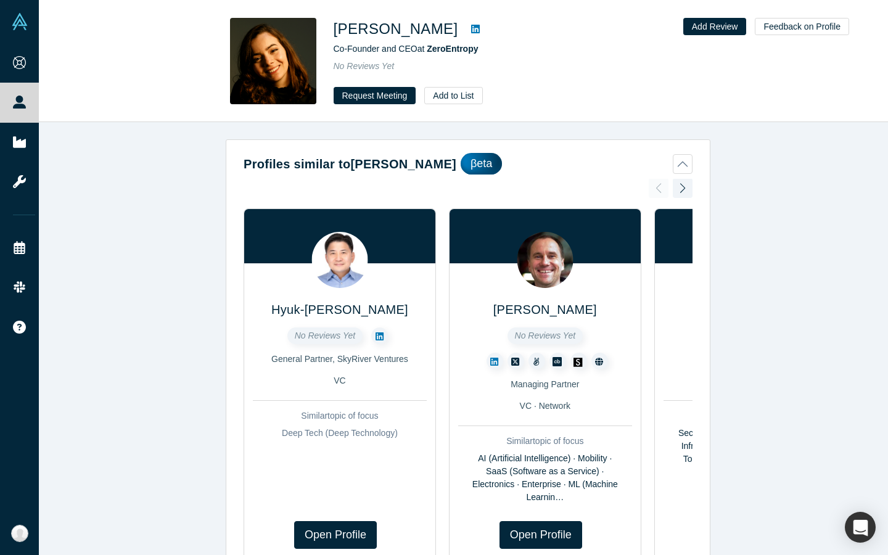
click at [474, 29] on icon at bounding box center [475, 29] width 9 height 10
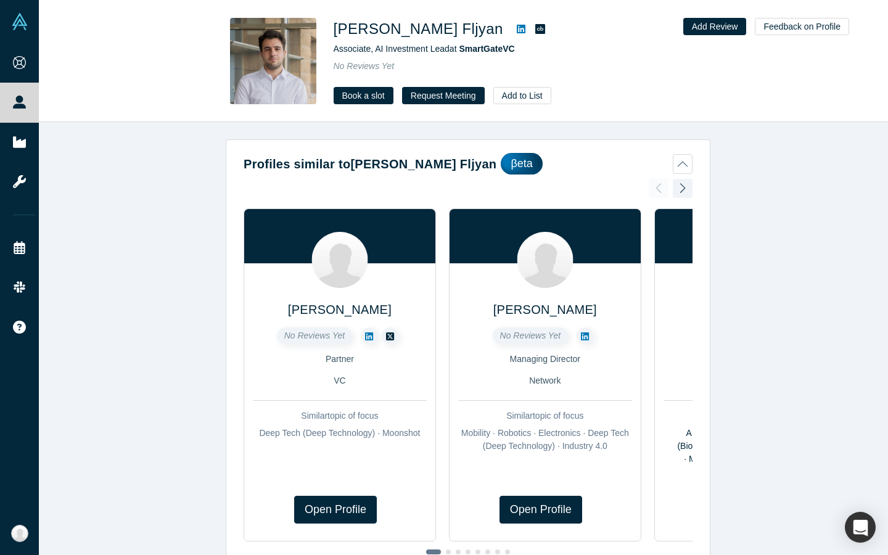
click at [517, 28] on icon at bounding box center [521, 29] width 9 height 9
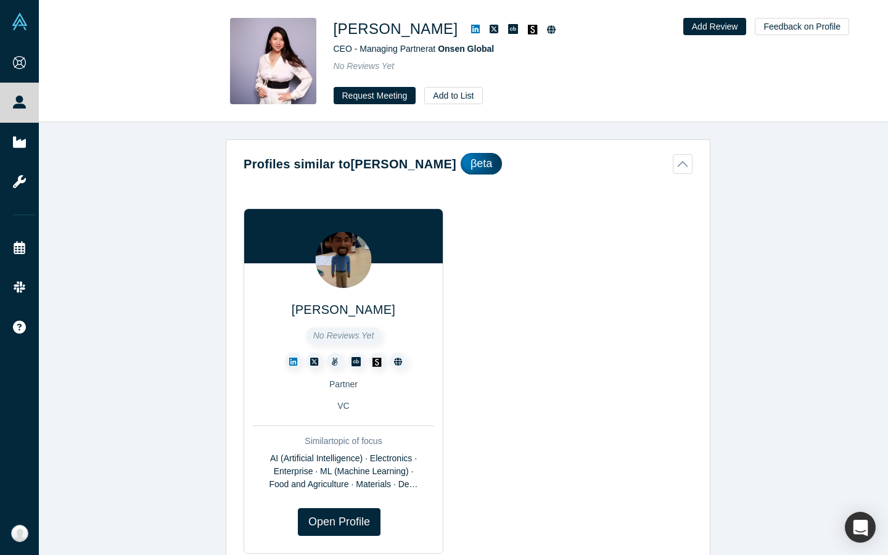
click at [471, 25] on icon at bounding box center [475, 29] width 9 height 9
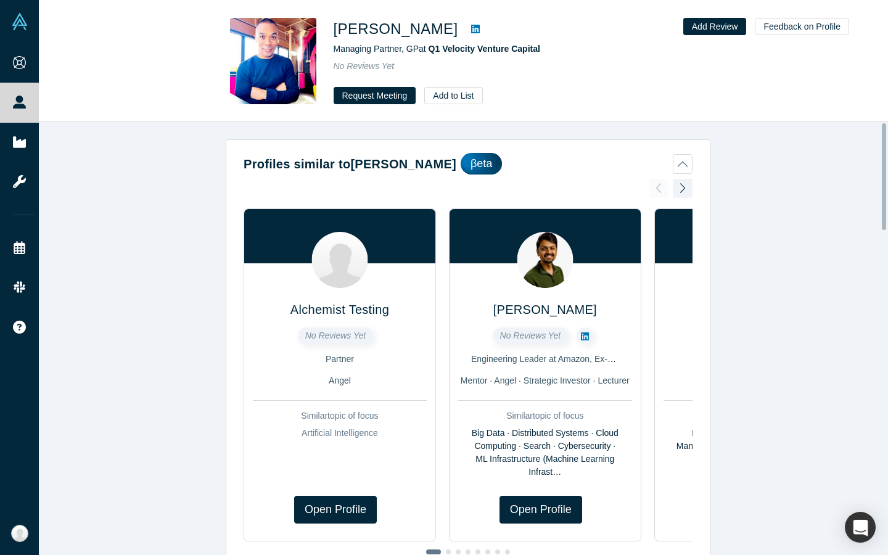
click at [485, 28] on link at bounding box center [475, 29] width 18 height 15
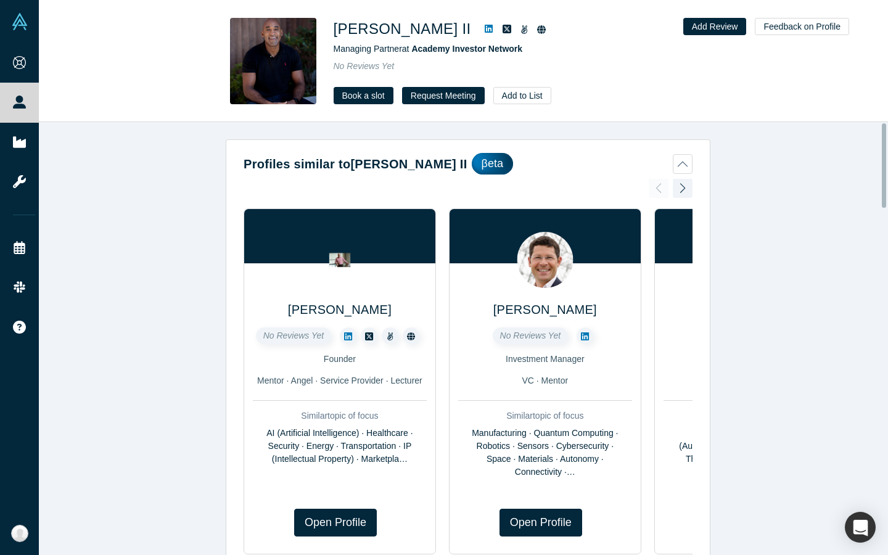
click at [485, 28] on icon at bounding box center [489, 29] width 9 height 10
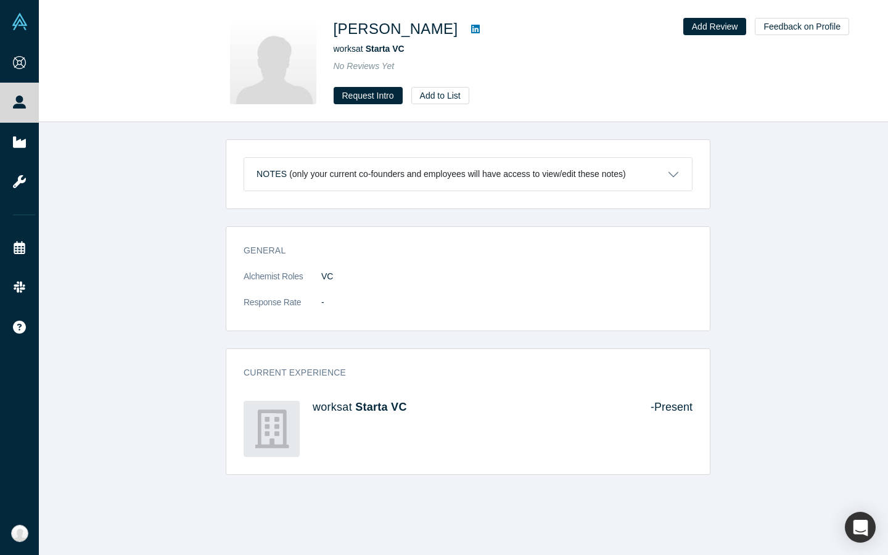
click at [471, 29] on icon at bounding box center [475, 29] width 9 height 10
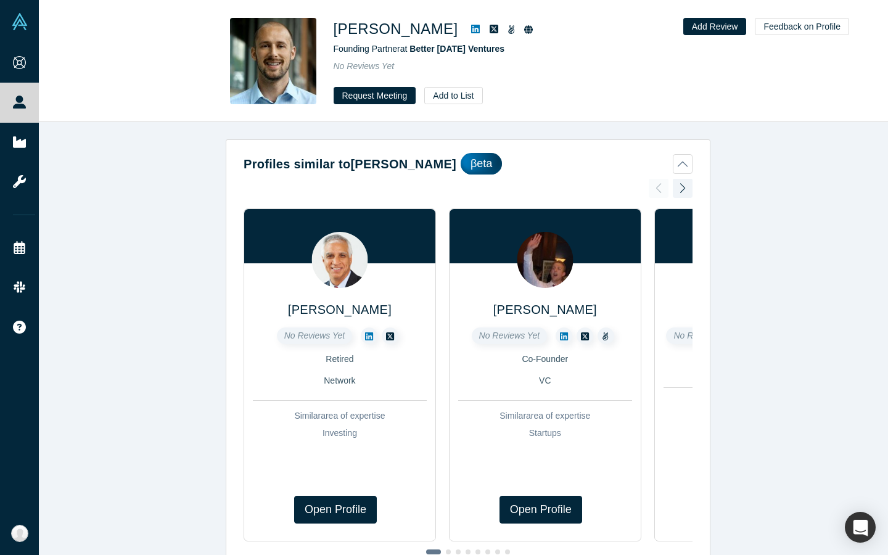
click at [471, 30] on icon at bounding box center [475, 29] width 9 height 9
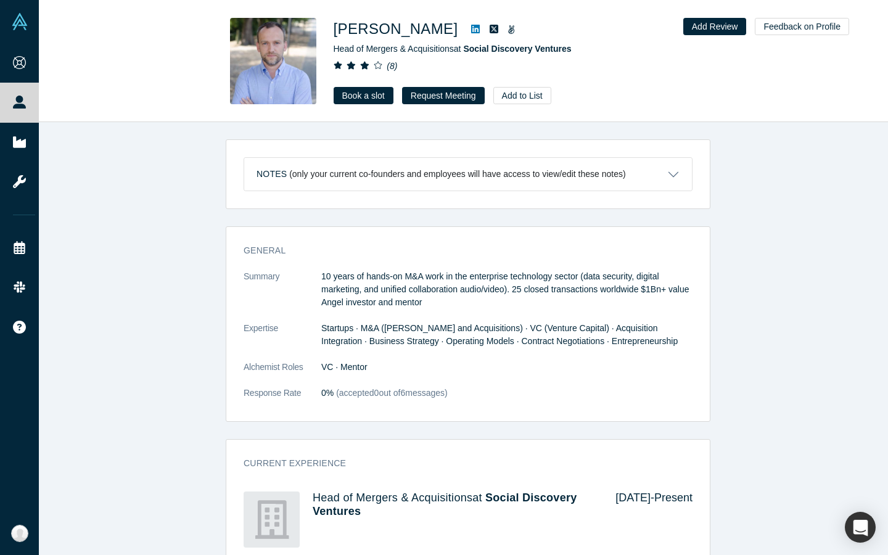
click at [471, 29] on icon at bounding box center [475, 29] width 9 height 10
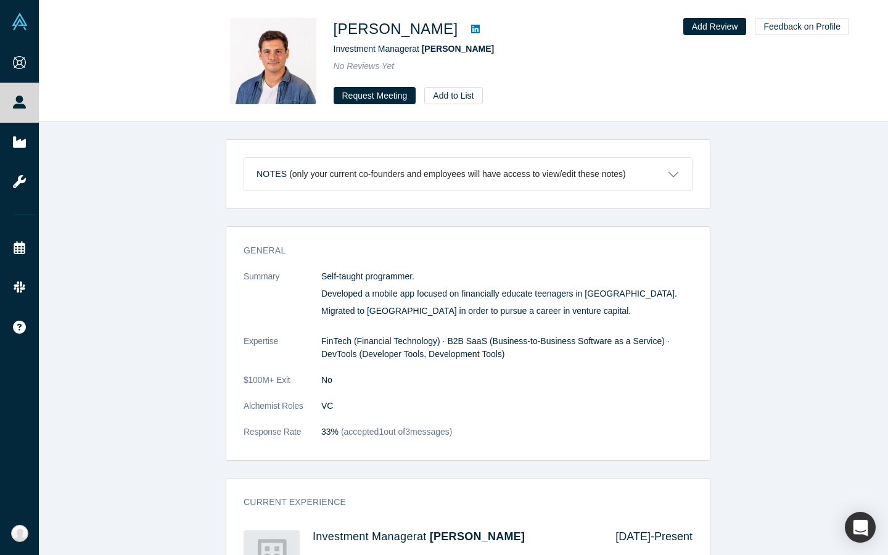
click at [471, 30] on icon at bounding box center [475, 29] width 9 height 10
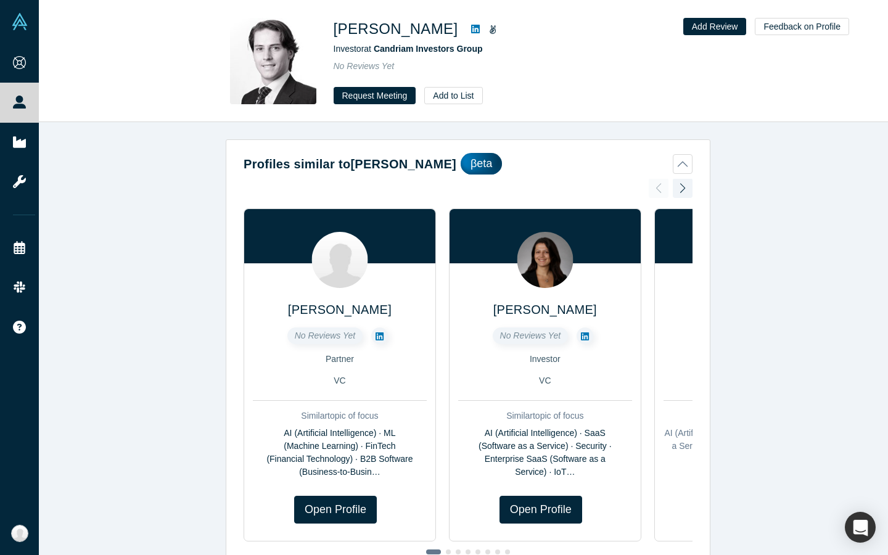
click at [471, 31] on icon at bounding box center [475, 29] width 9 height 10
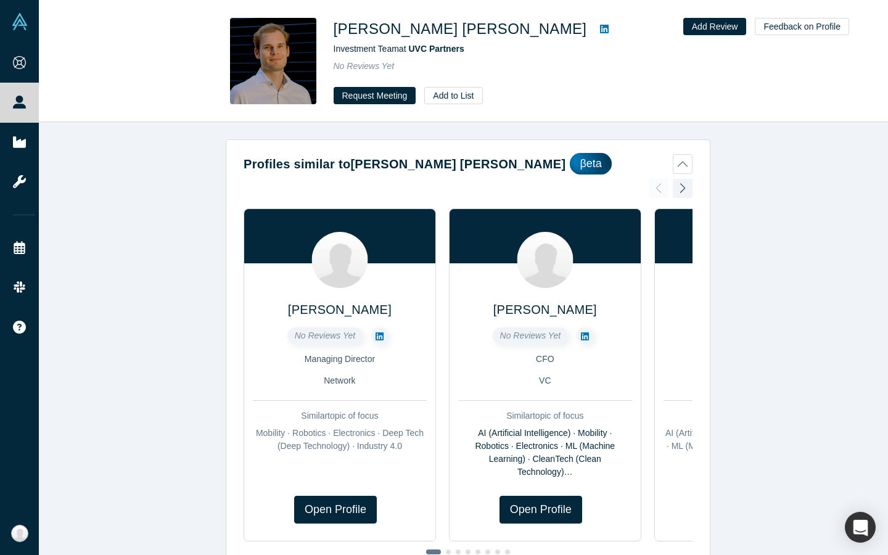
click at [600, 29] on icon at bounding box center [604, 29] width 9 height 10
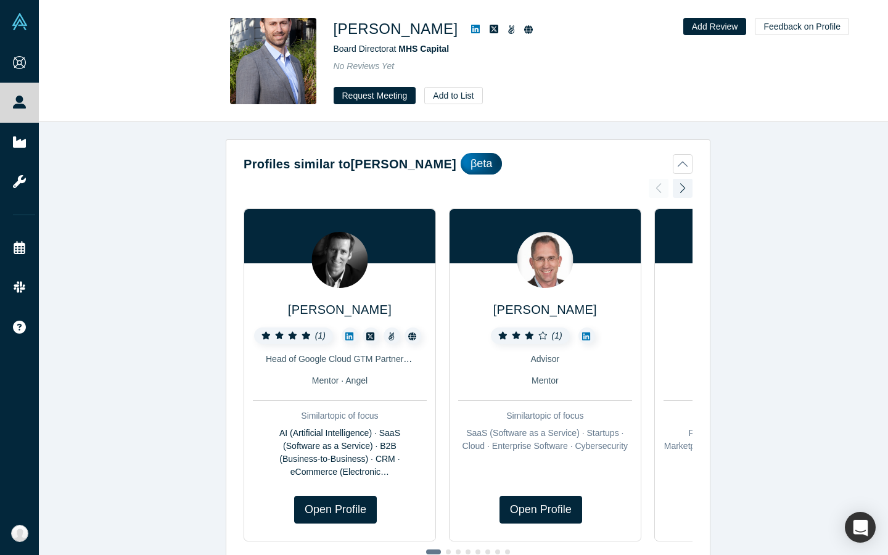
click at [471, 27] on icon at bounding box center [475, 29] width 9 height 9
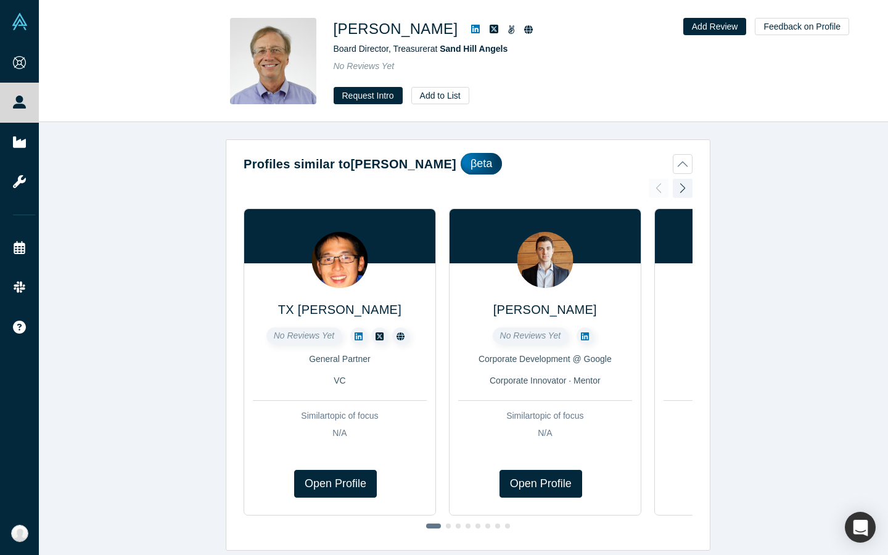
click at [471, 28] on icon at bounding box center [475, 29] width 9 height 9
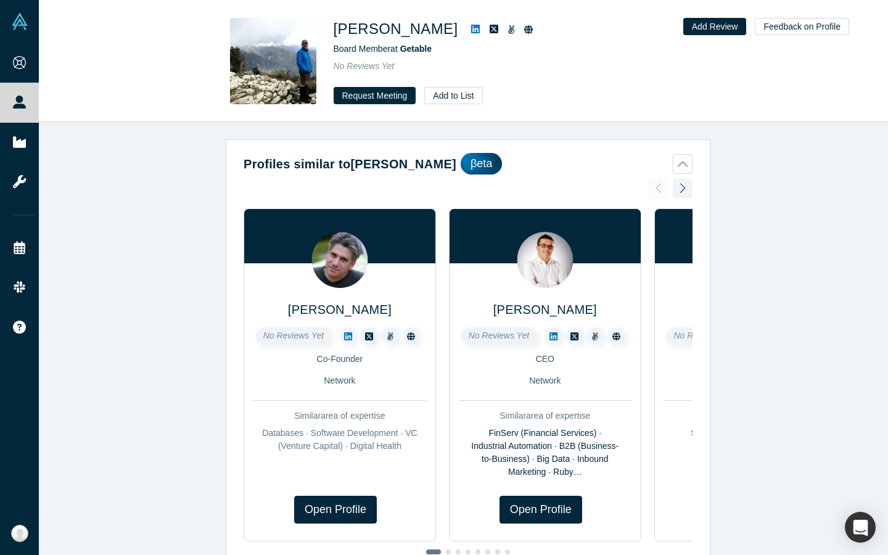
click at [471, 29] on icon at bounding box center [475, 29] width 9 height 10
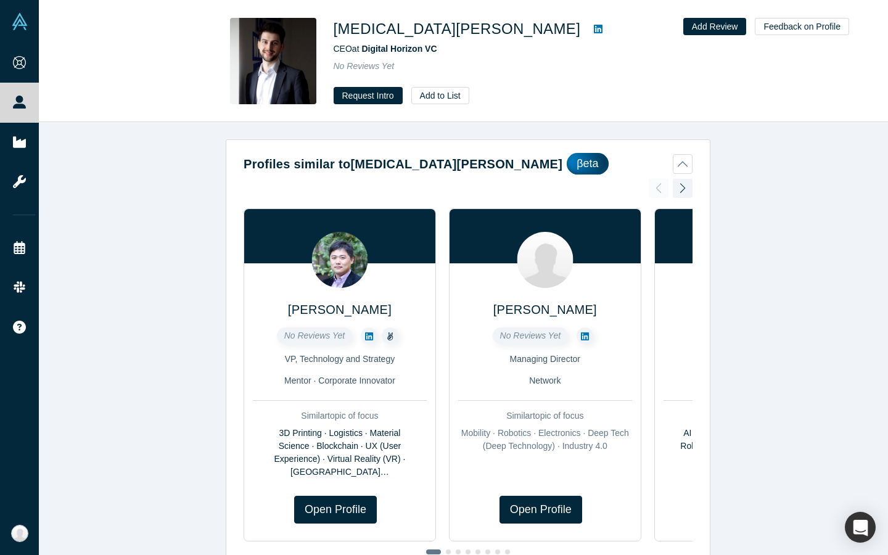
click at [594, 30] on icon at bounding box center [598, 29] width 9 height 9
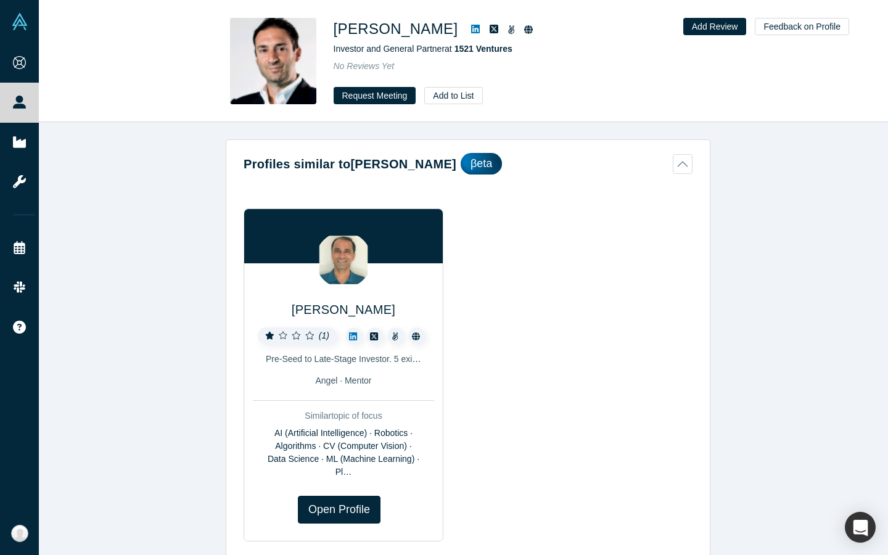
click at [471, 29] on icon at bounding box center [475, 29] width 9 height 10
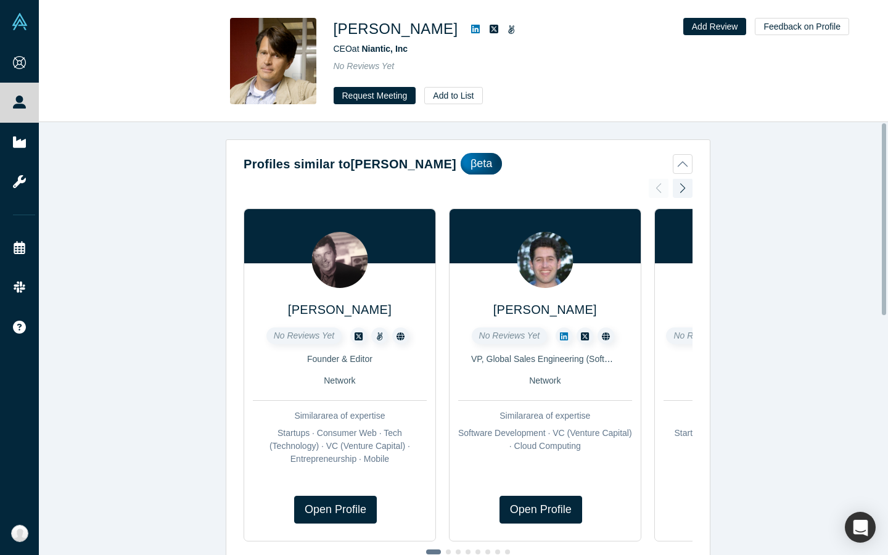
click at [471, 27] on icon at bounding box center [475, 29] width 9 height 10
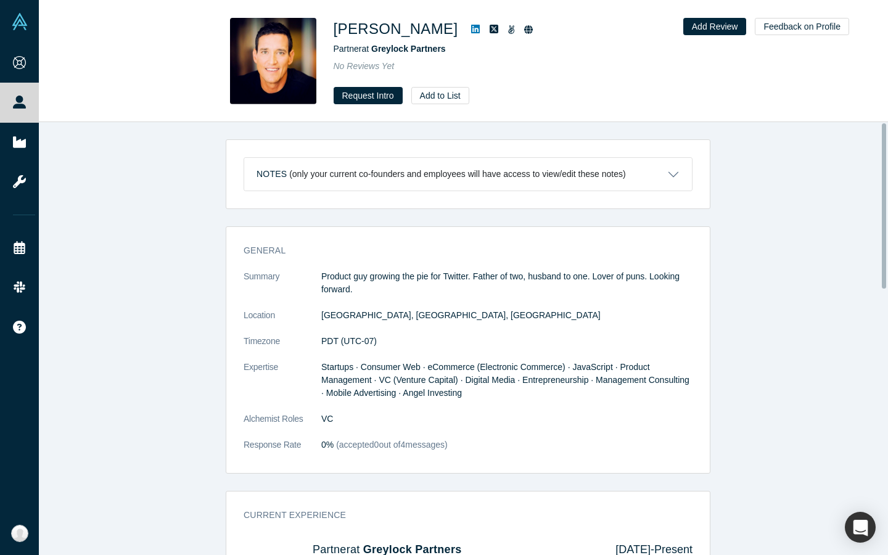
click at [471, 29] on icon at bounding box center [475, 29] width 9 height 10
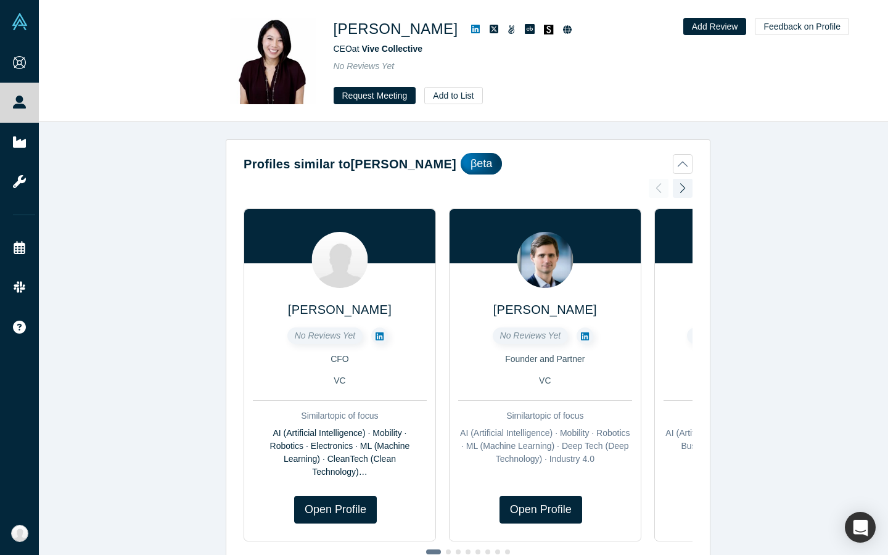
click at [471, 26] on icon at bounding box center [475, 29] width 9 height 9
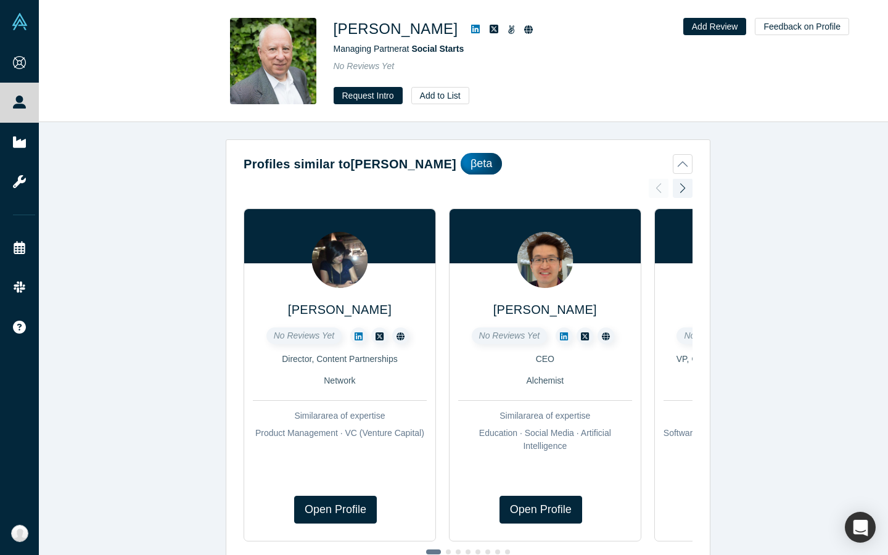
click at [471, 28] on icon at bounding box center [475, 29] width 9 height 10
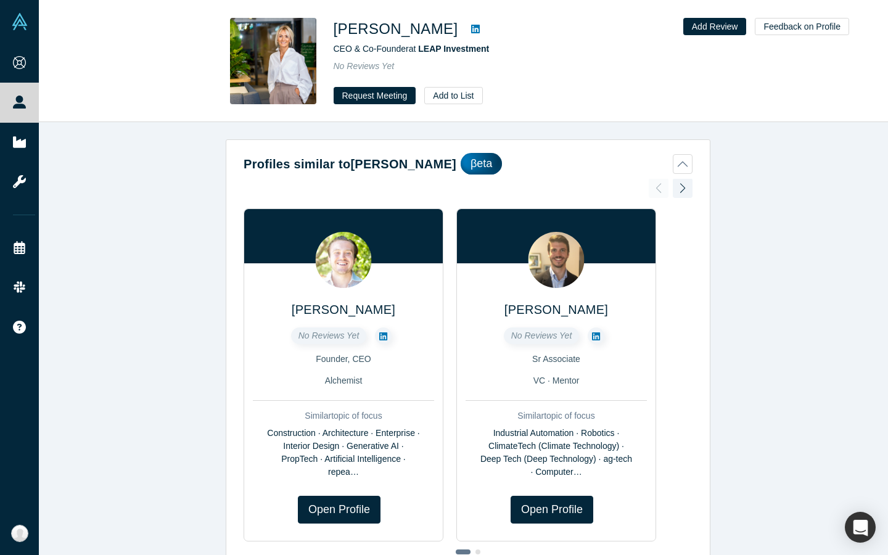
click at [471, 28] on icon at bounding box center [475, 29] width 9 height 9
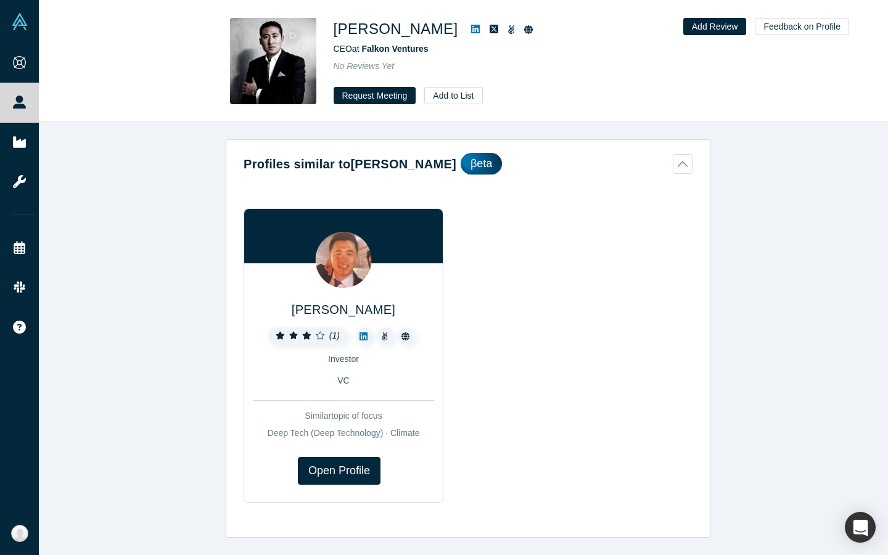
click at [471, 28] on icon at bounding box center [475, 29] width 9 height 9
